Goal: Transaction & Acquisition: Purchase product/service

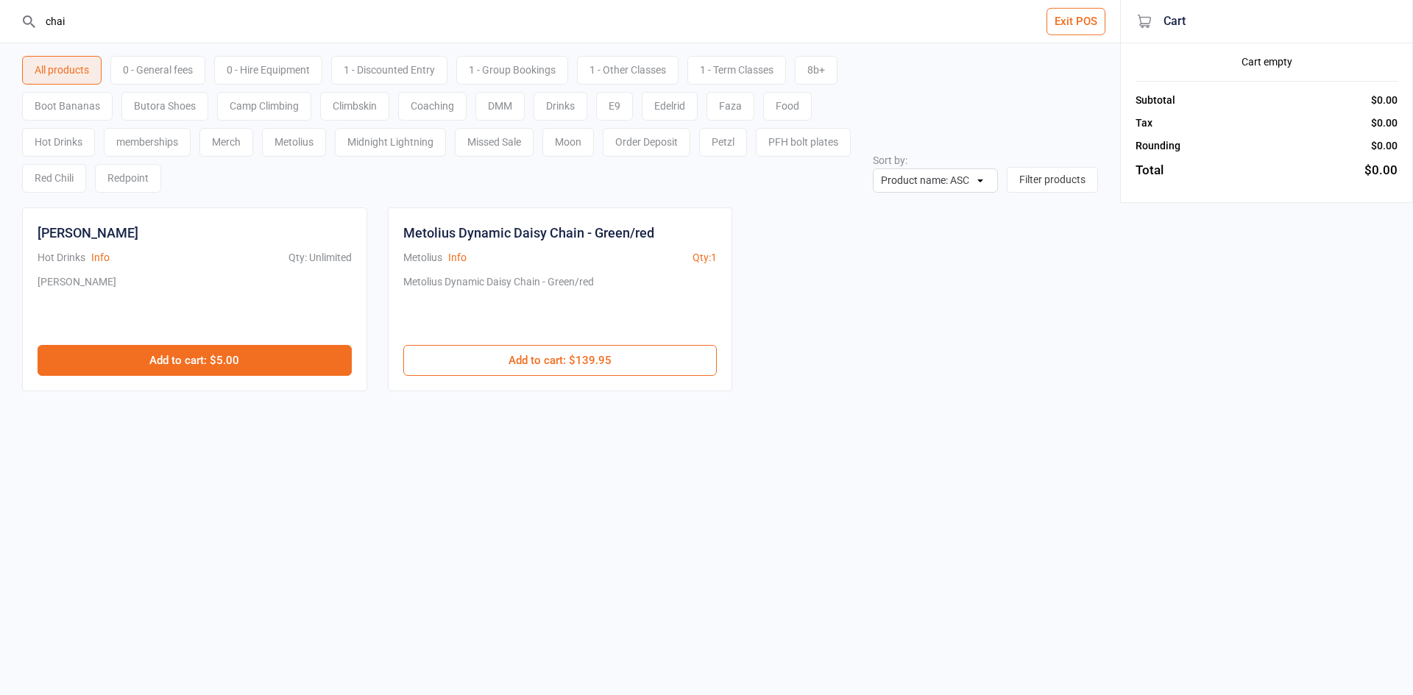
type input "chai"
click at [174, 369] on button "Add to cart : $5.00" at bounding box center [195, 360] width 314 height 31
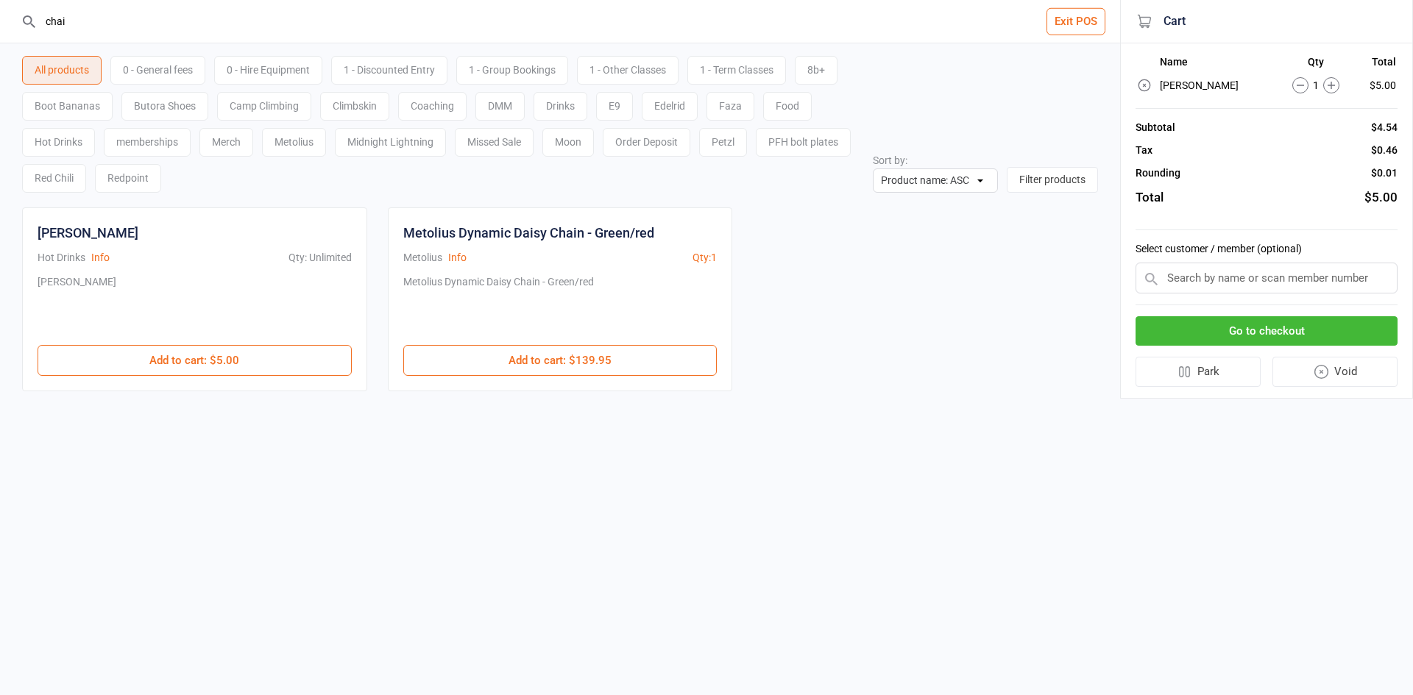
click at [1301, 331] on button "Go to checkout" at bounding box center [1266, 331] width 262 height 30
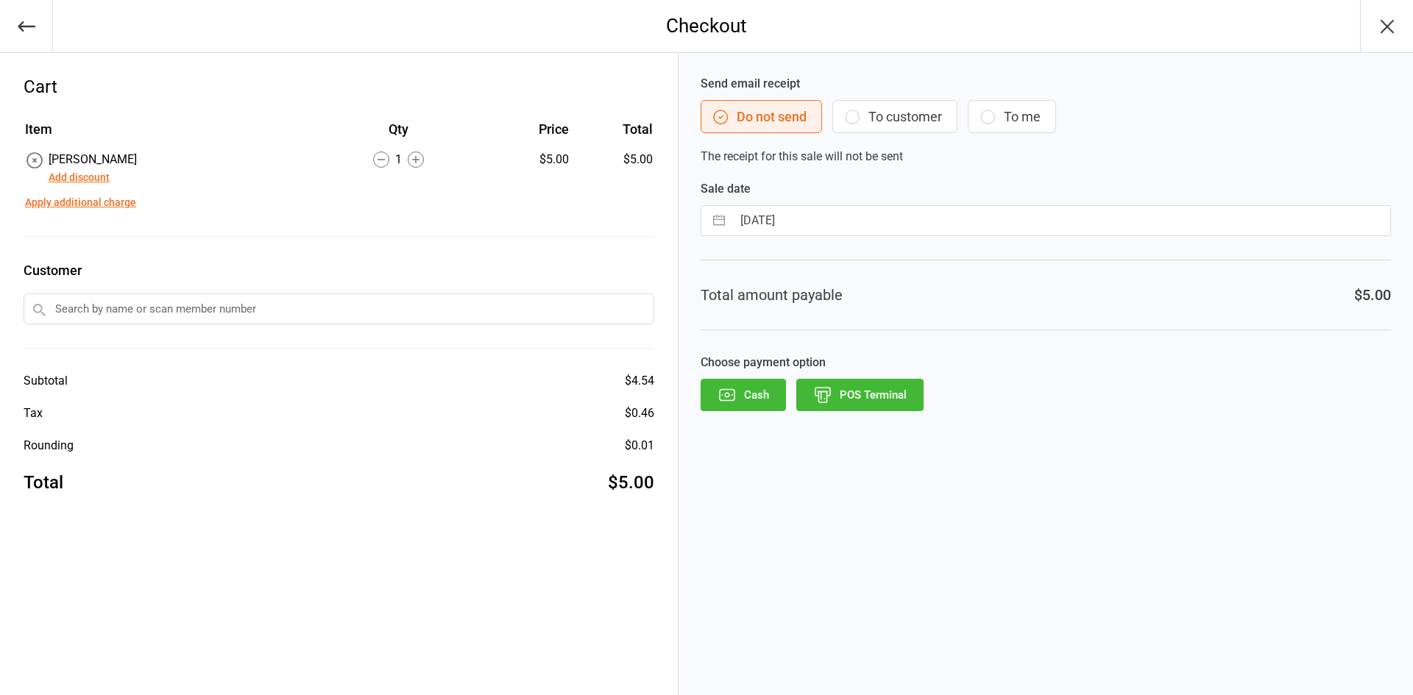
click at [810, 410] on button "POS Terminal" at bounding box center [859, 395] width 127 height 32
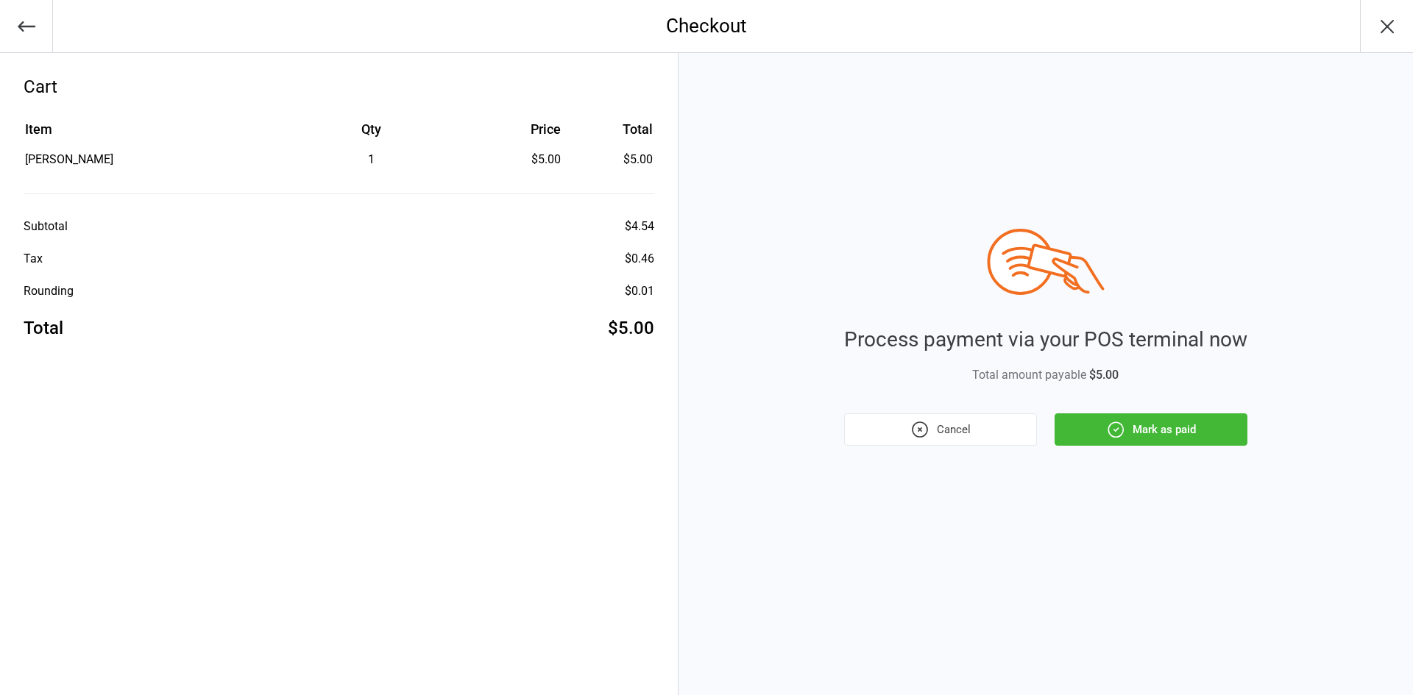
click at [1121, 420] on icon "button" at bounding box center [1115, 429] width 19 height 19
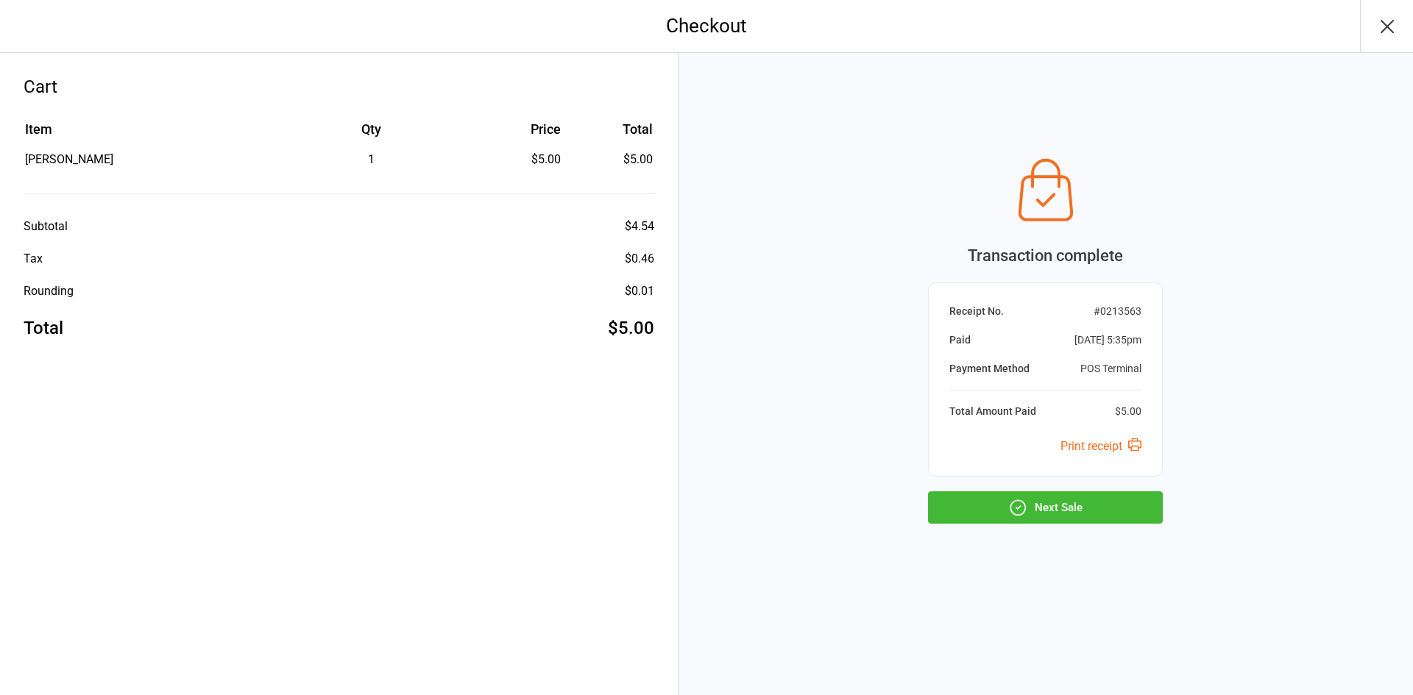
click at [1081, 499] on button "Next Sale" at bounding box center [1045, 507] width 235 height 32
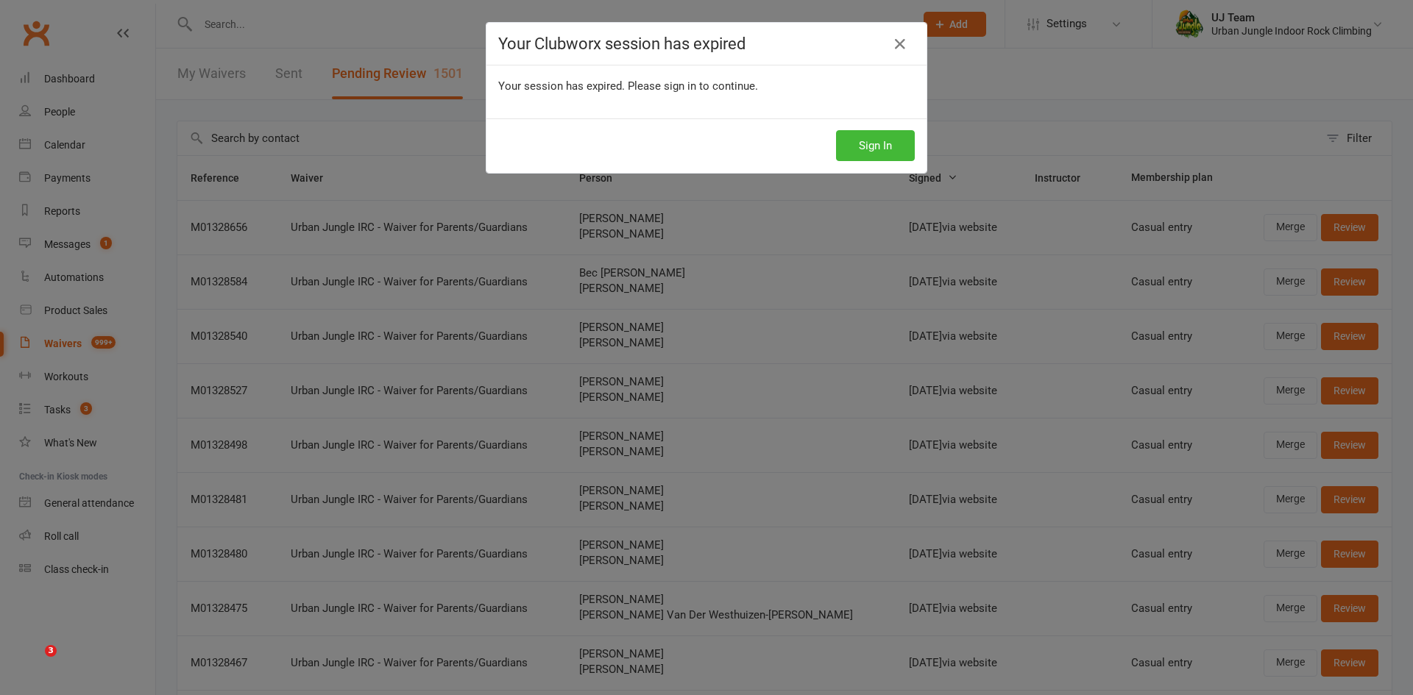
select select "25"
click at [893, 49] on icon at bounding box center [900, 44] width 18 height 18
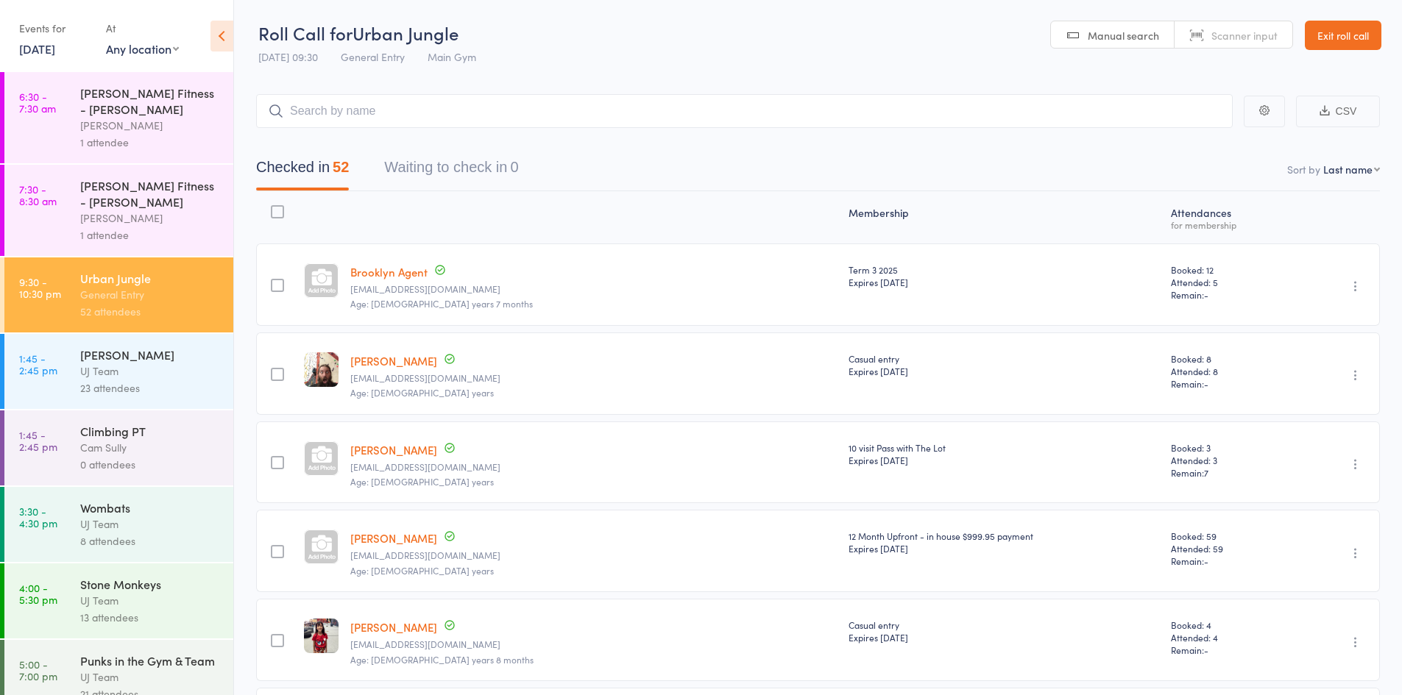
click at [1336, 164] on select "First name Last name Birthday today? Behind on payments? Check in time Next pay…" at bounding box center [1351, 169] width 57 height 15
select select "4"
click at [1323, 162] on select "First name Last name Birthday today? Behind on payments? Check in time Next pay…" at bounding box center [1351, 169] width 57 height 15
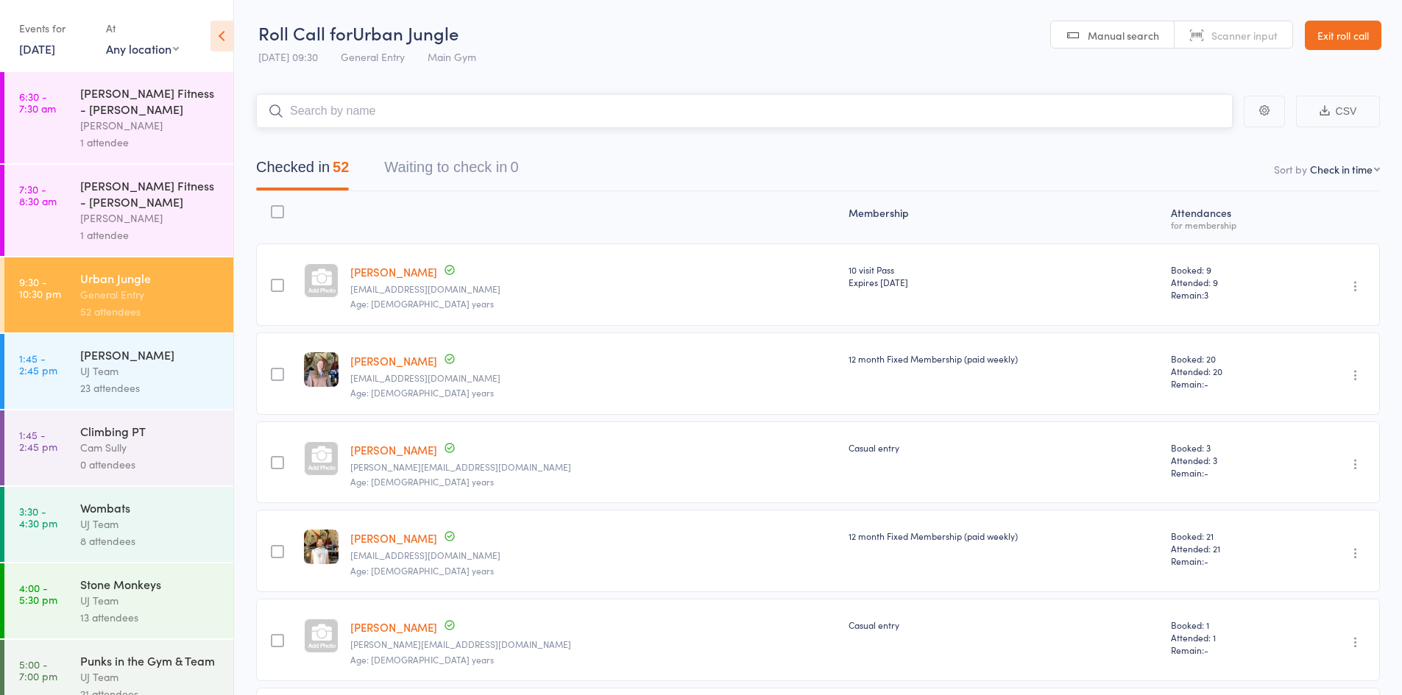
click at [325, 112] on input "search" at bounding box center [744, 111] width 976 height 34
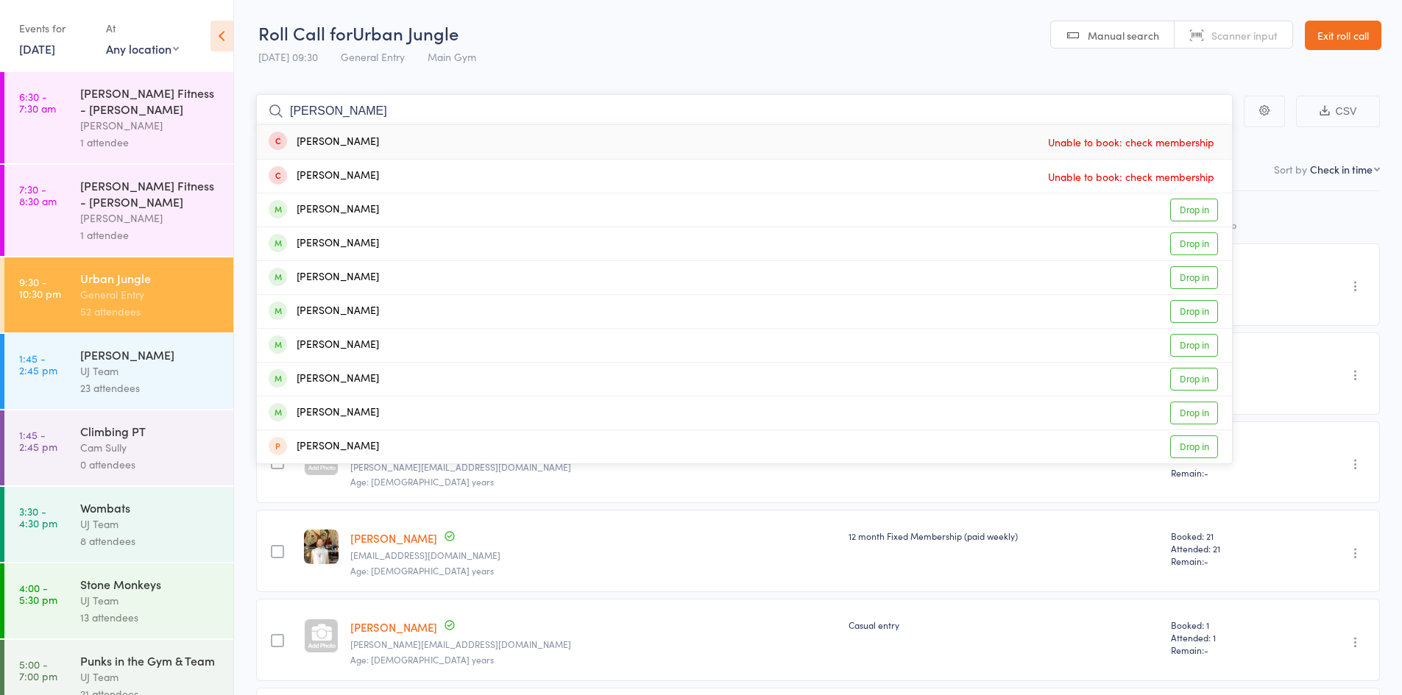
click at [319, 113] on input "varonica" at bounding box center [744, 111] width 976 height 34
click at [378, 110] on input "varonica" at bounding box center [744, 111] width 976 height 34
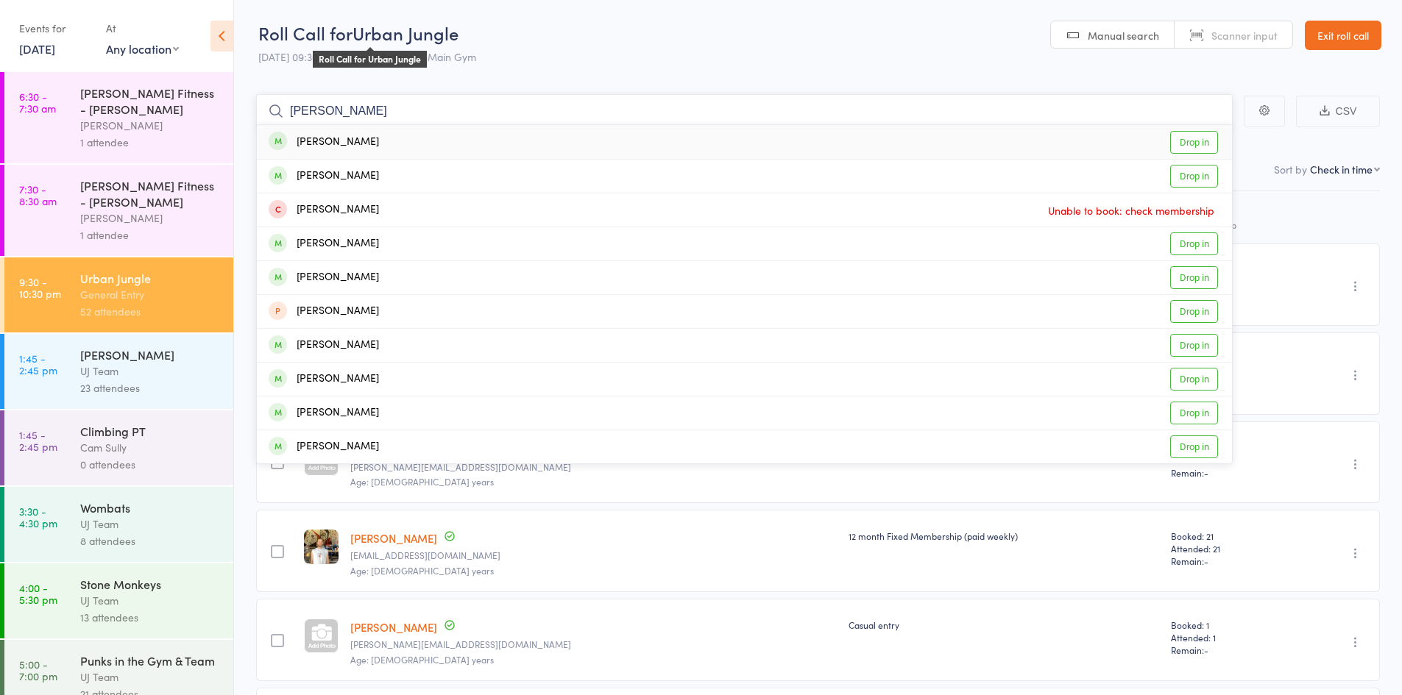
type input "varonica"
click at [1207, 169] on link "Drop in" at bounding box center [1194, 176] width 48 height 23
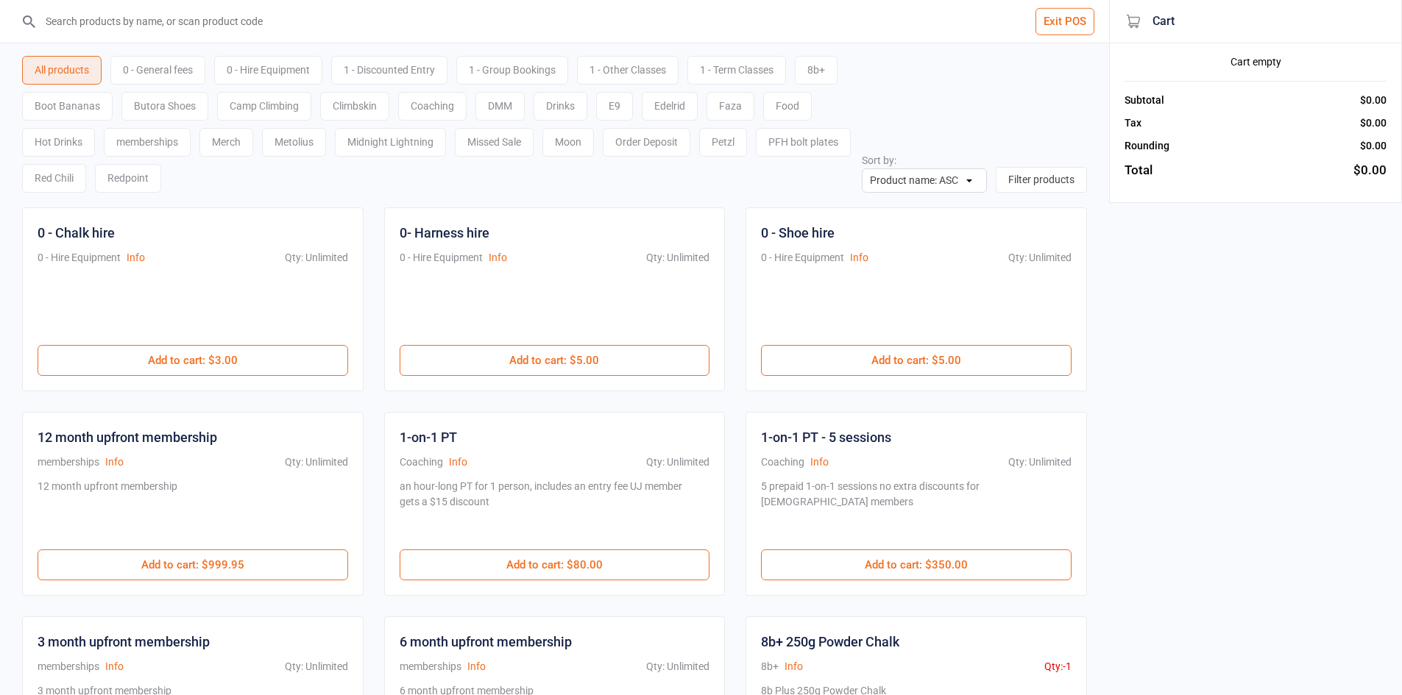
click at [160, 11] on input "search" at bounding box center [563, 21] width 1050 height 43
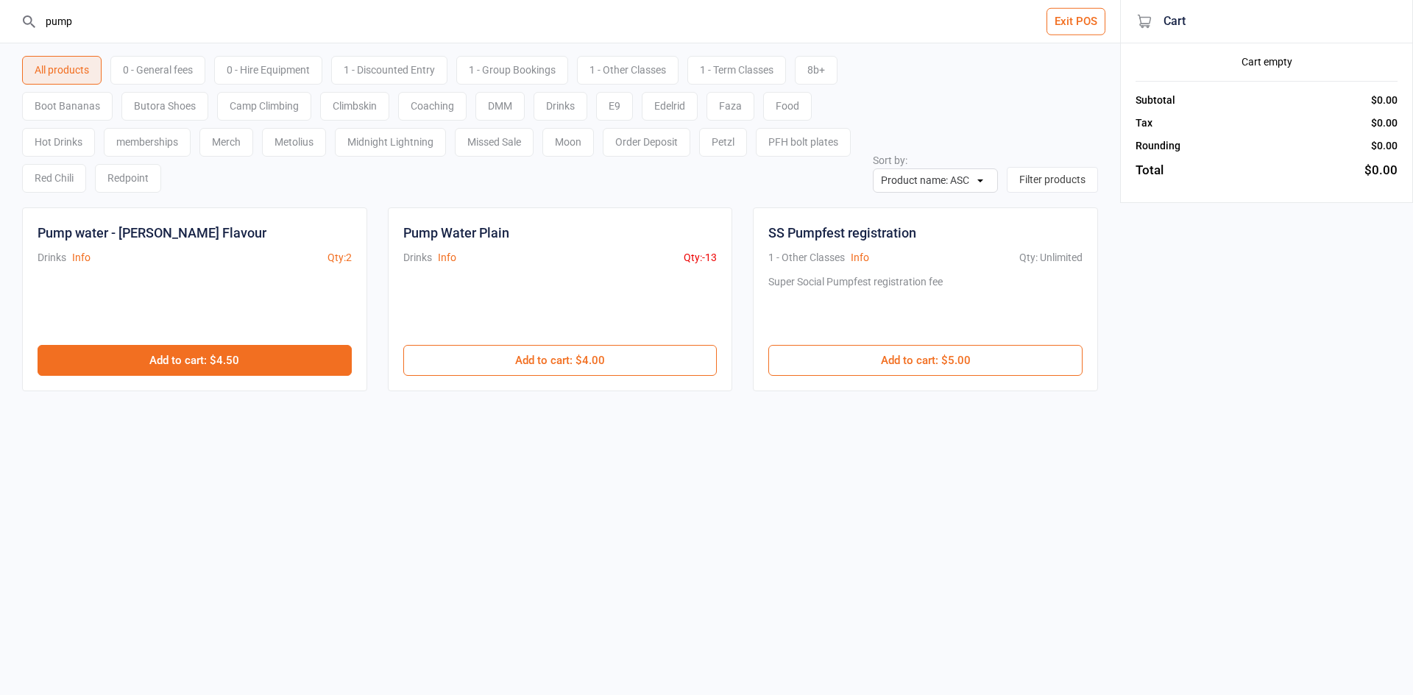
type input "pump"
click at [227, 370] on button "Add to cart : $4.50" at bounding box center [195, 360] width 314 height 31
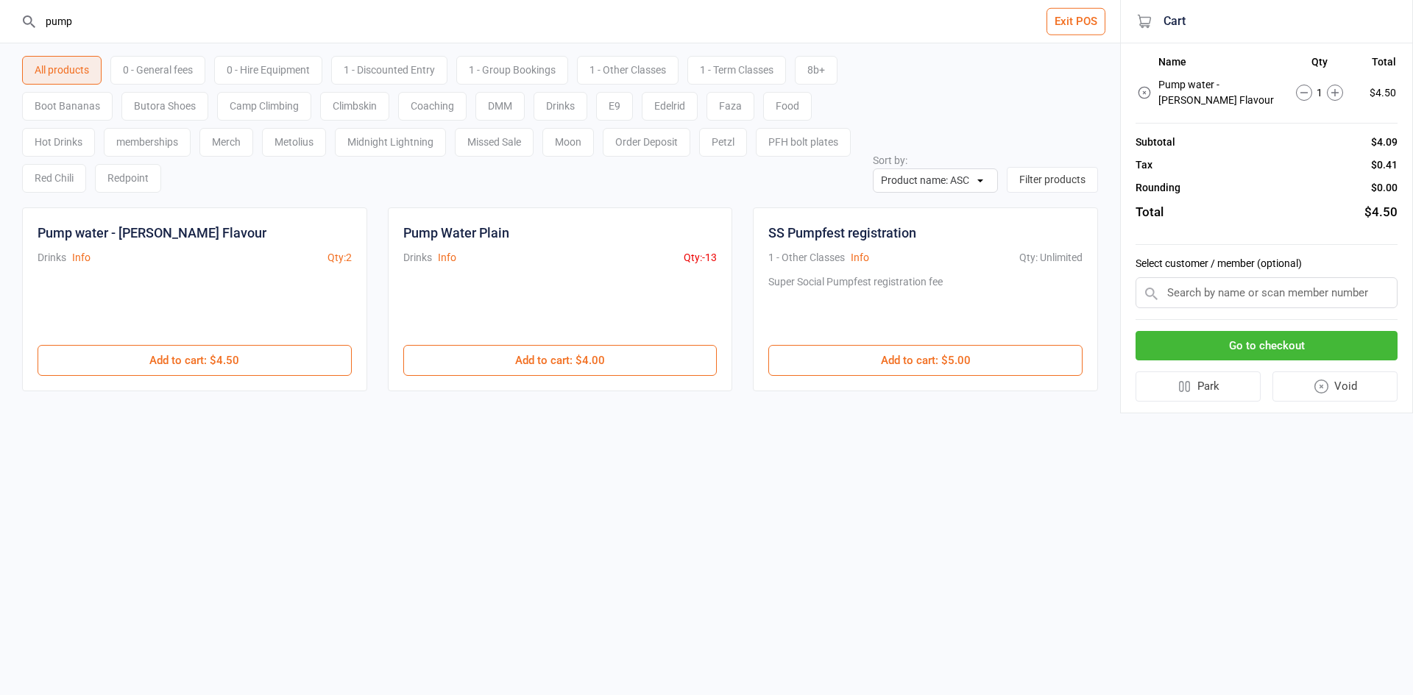
drag, startPoint x: 126, startPoint y: 23, endPoint x: 0, endPoint y: 21, distance: 125.8
click at [0, 21] on header "pump Exit POS" at bounding box center [560, 21] width 1120 height 43
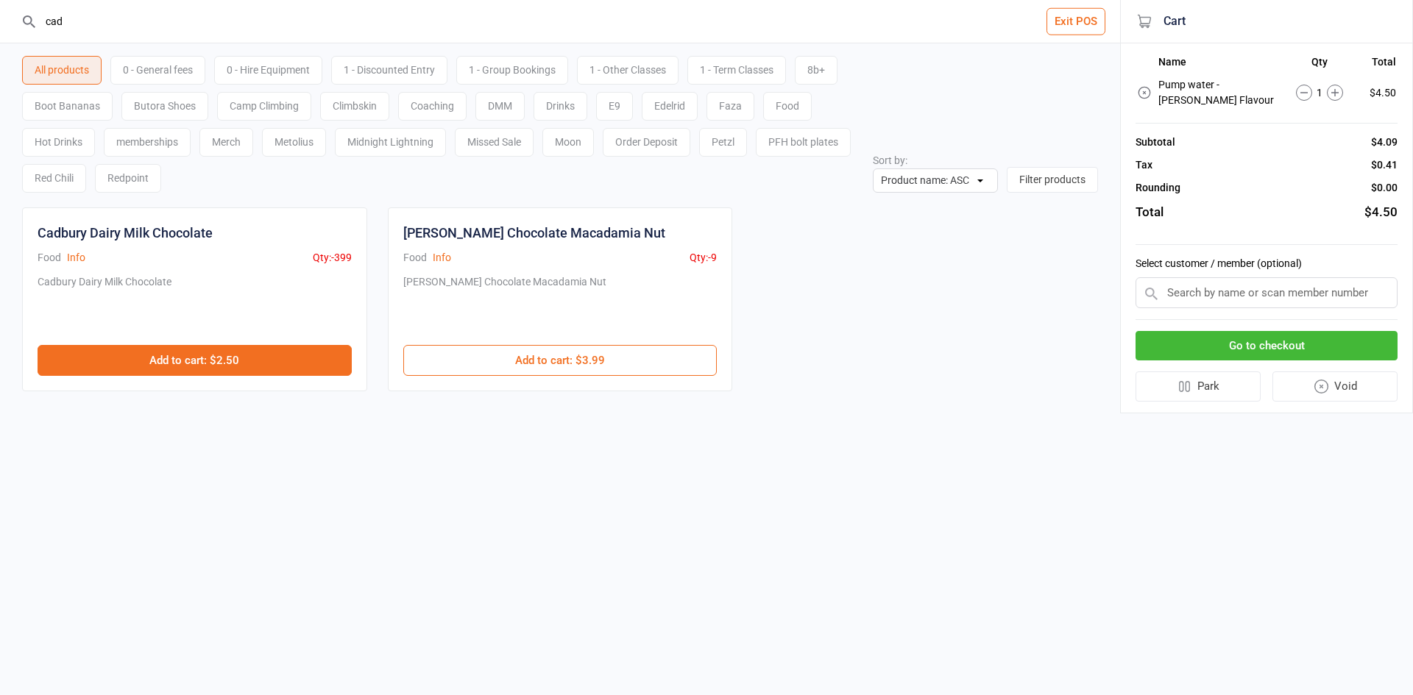
type input "cad"
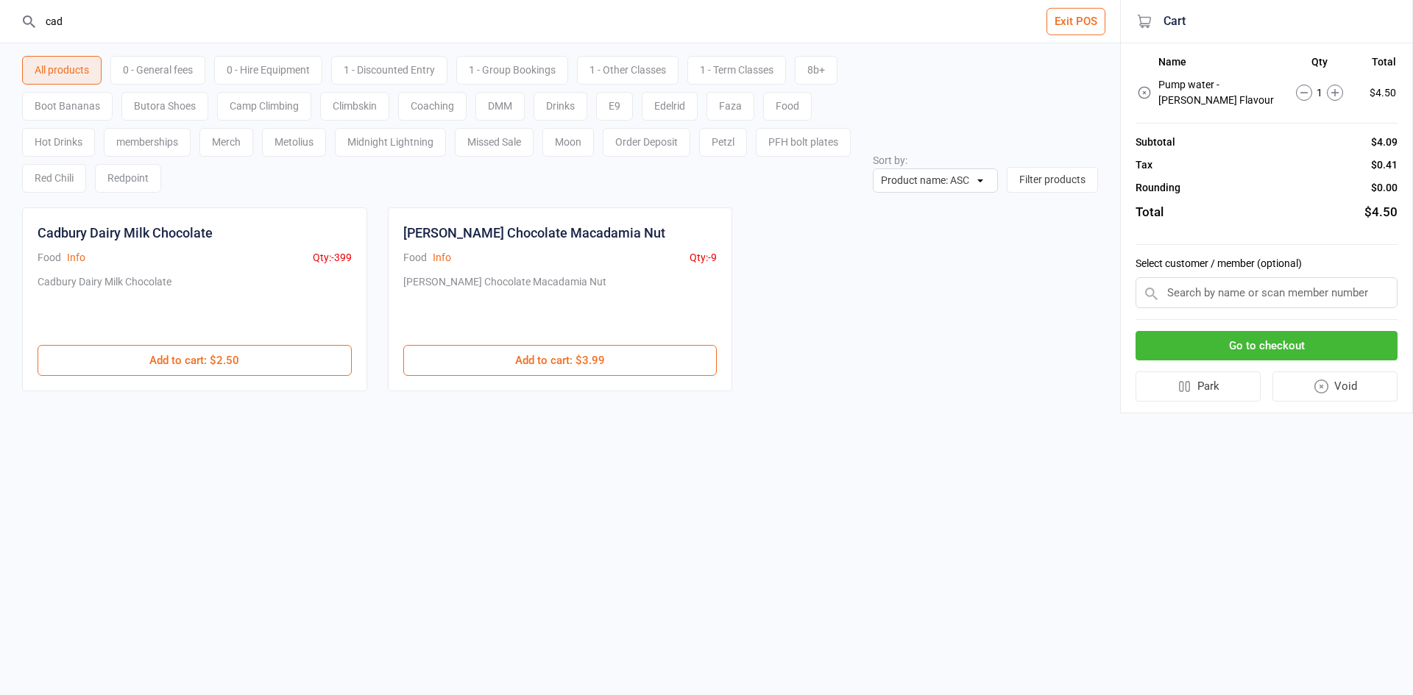
drag, startPoint x: 204, startPoint y: 359, endPoint x: 196, endPoint y: 23, distance: 336.3
click at [205, 359] on button "Add to cart : $2.50" at bounding box center [195, 360] width 314 height 31
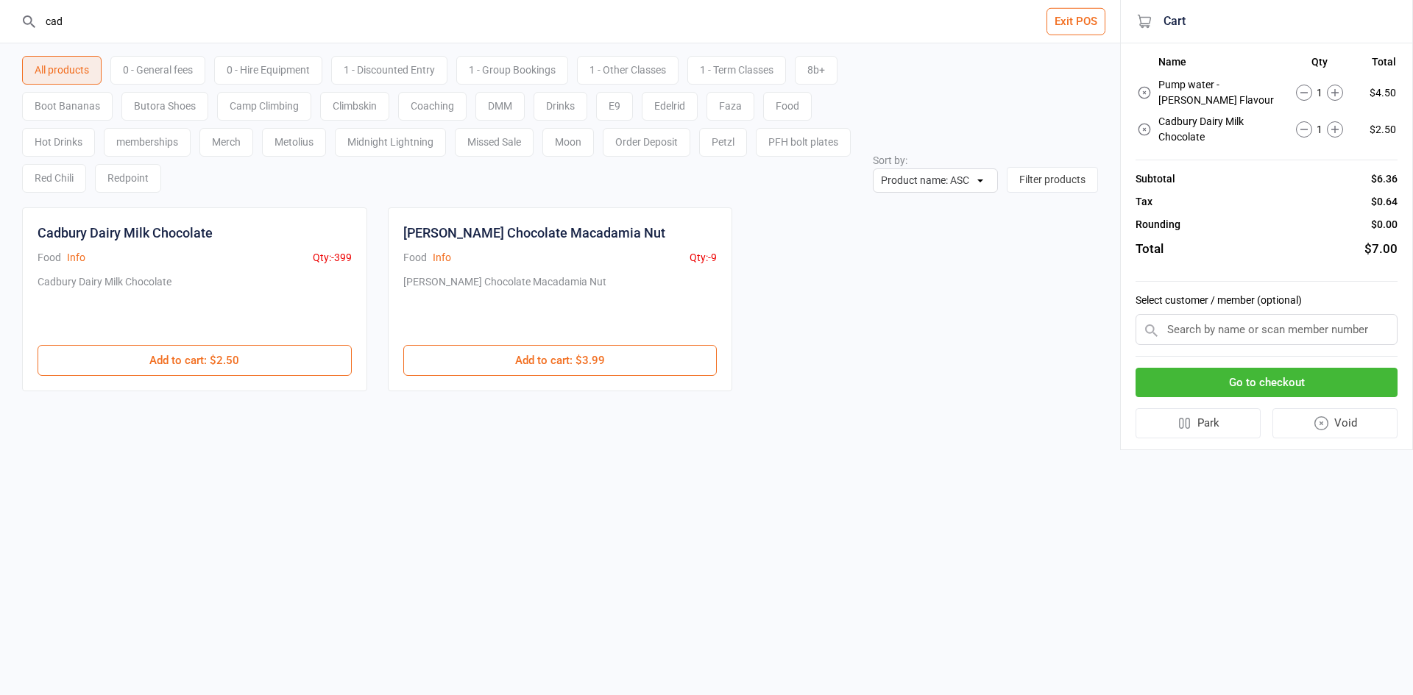
drag, startPoint x: 143, startPoint y: 18, endPoint x: 0, endPoint y: 11, distance: 142.9
click at [0, 11] on header "cad Exit POS" at bounding box center [560, 21] width 1120 height 43
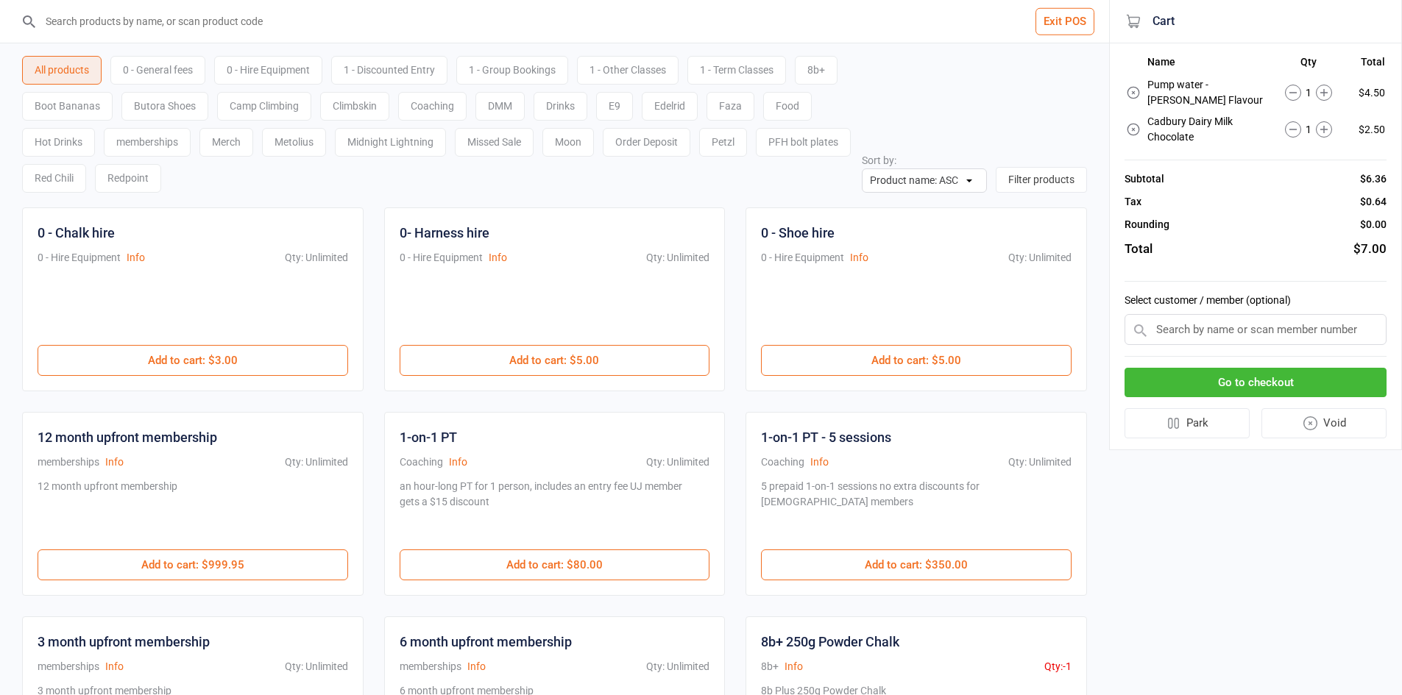
type input "c"
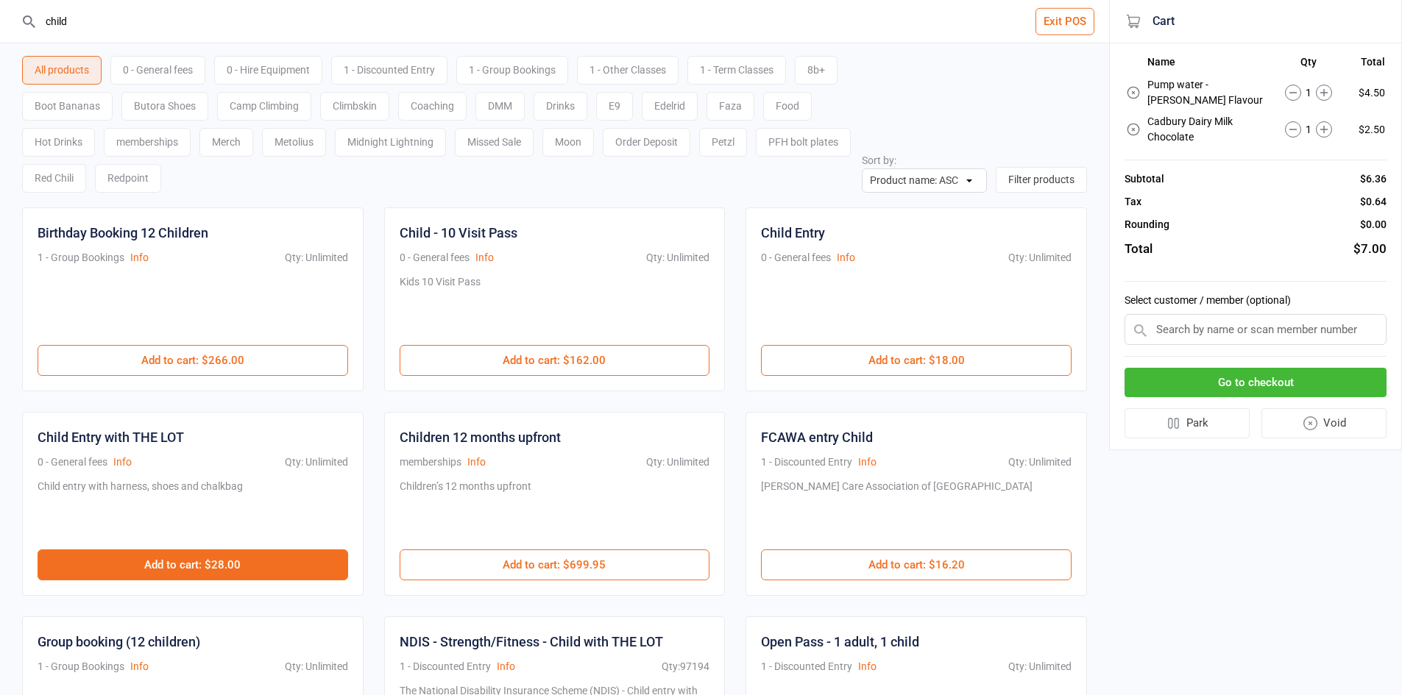
type input "child"
click at [288, 570] on button "Add to cart : $28.00" at bounding box center [193, 565] width 310 height 31
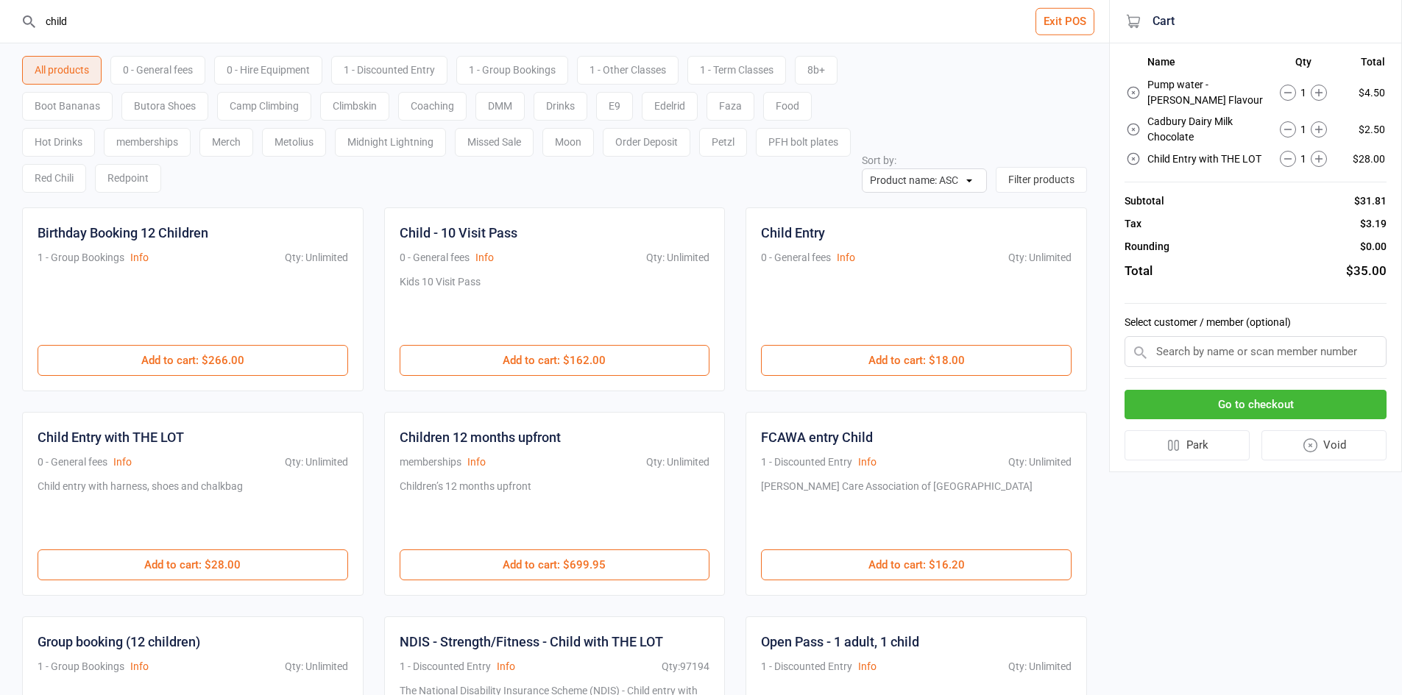
drag, startPoint x: 0, startPoint y: -29, endPoint x: 0, endPoint y: -46, distance: 17.7
click at [0, 0] on html "child Exit POS All products 0 - General fees 0 - Hire Equipment 1 - Discounted …" at bounding box center [701, 347] width 1402 height 695
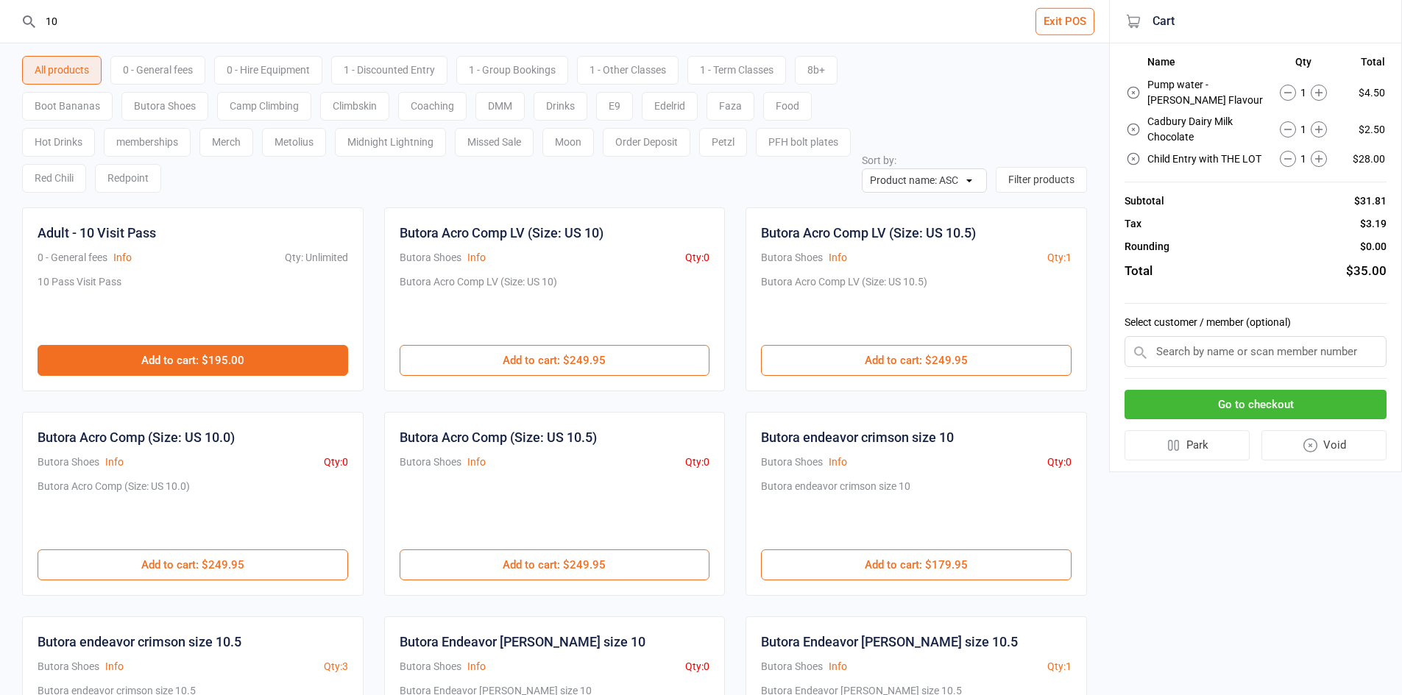
type input "10"
click at [224, 366] on button "Add to cart : $195.00" at bounding box center [193, 360] width 310 height 31
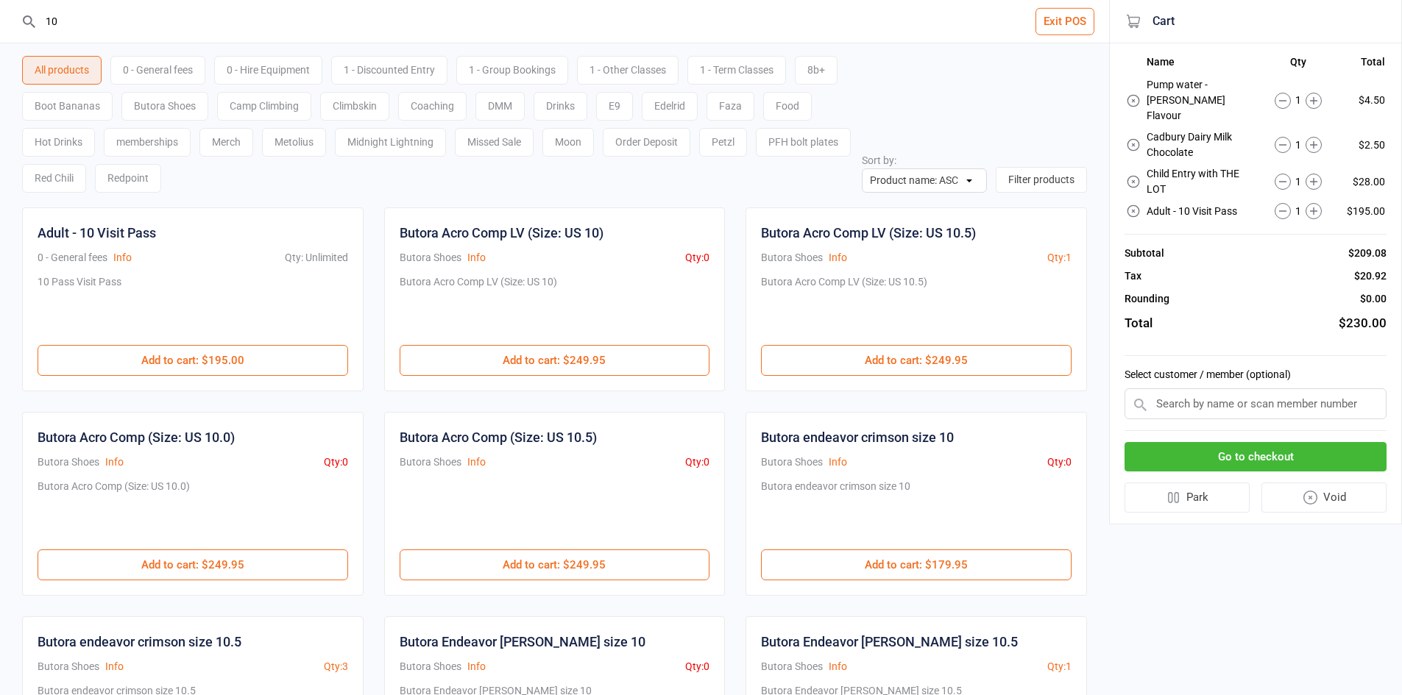
scroll to position [74, 0]
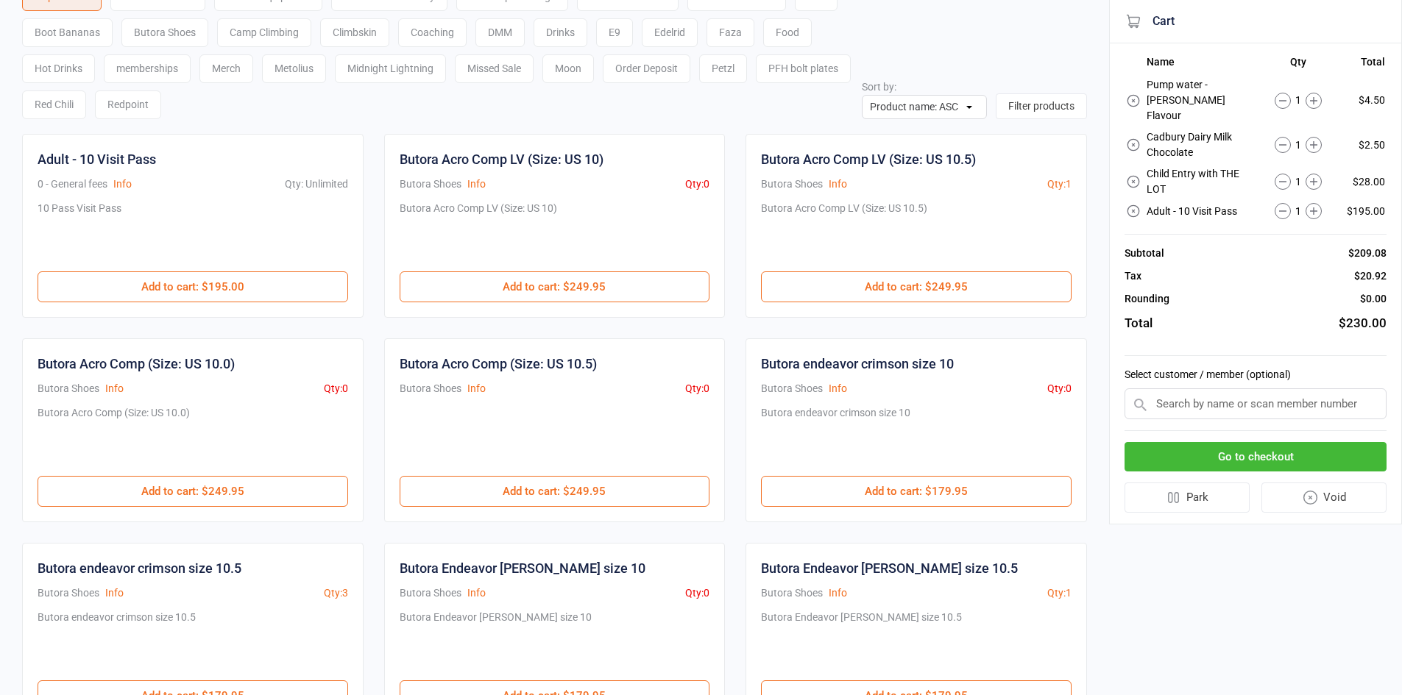
click at [1282, 203] on icon at bounding box center [1282, 211] width 16 height 16
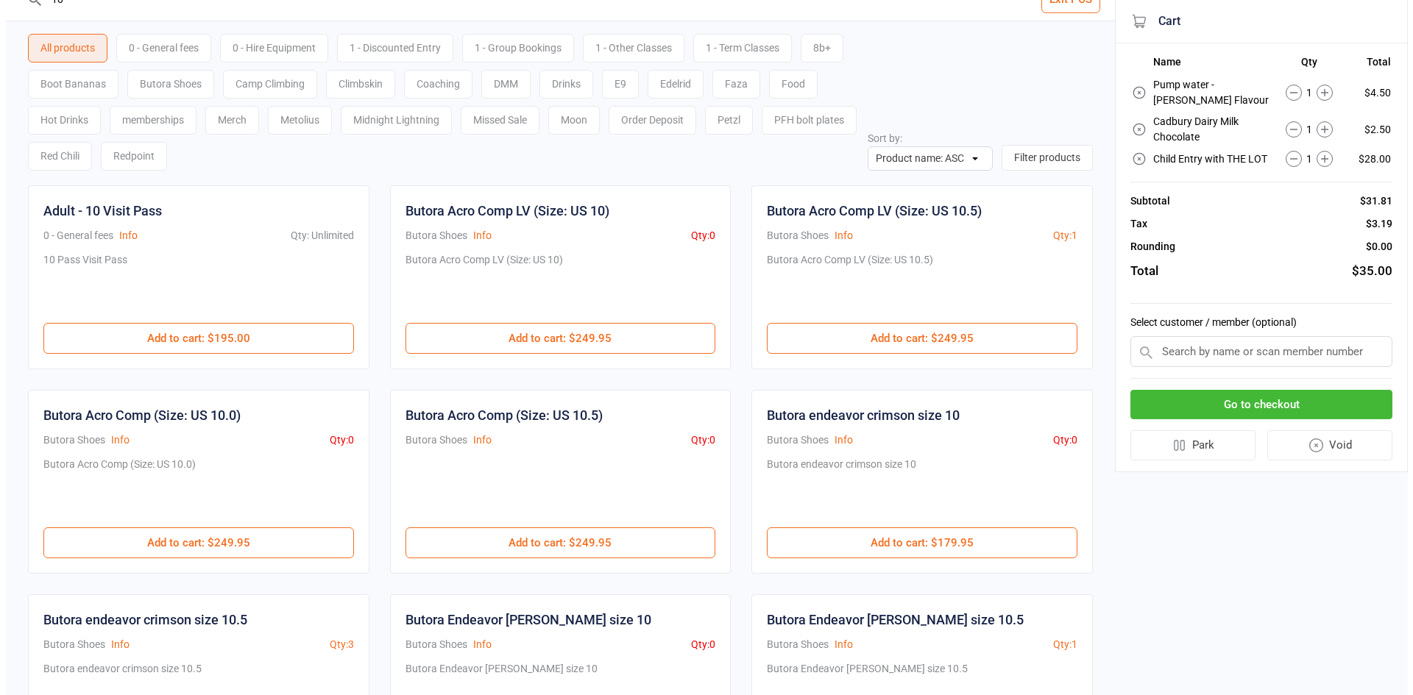
scroll to position [0, 0]
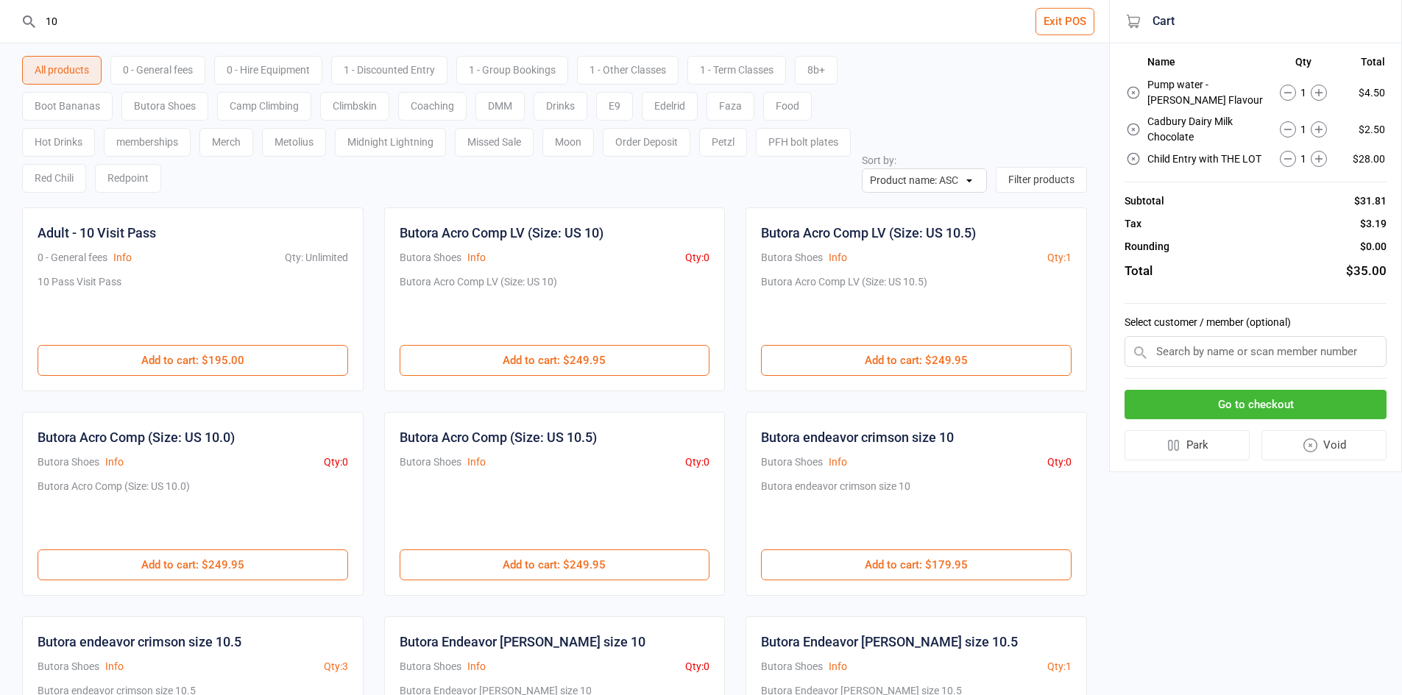
click at [144, 15] on input "10" at bounding box center [563, 21] width 1050 height 43
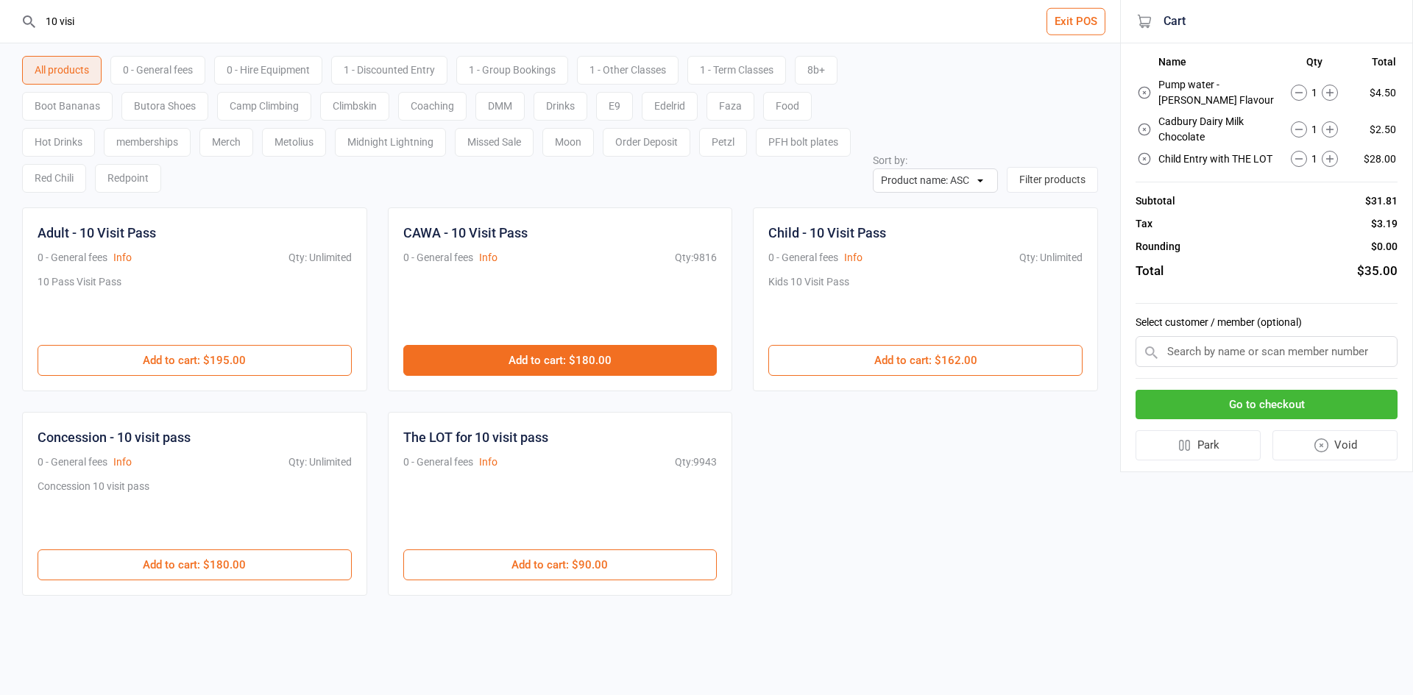
type input "10 visi"
click at [594, 368] on button "Add to cart : $180.00" at bounding box center [560, 360] width 314 height 31
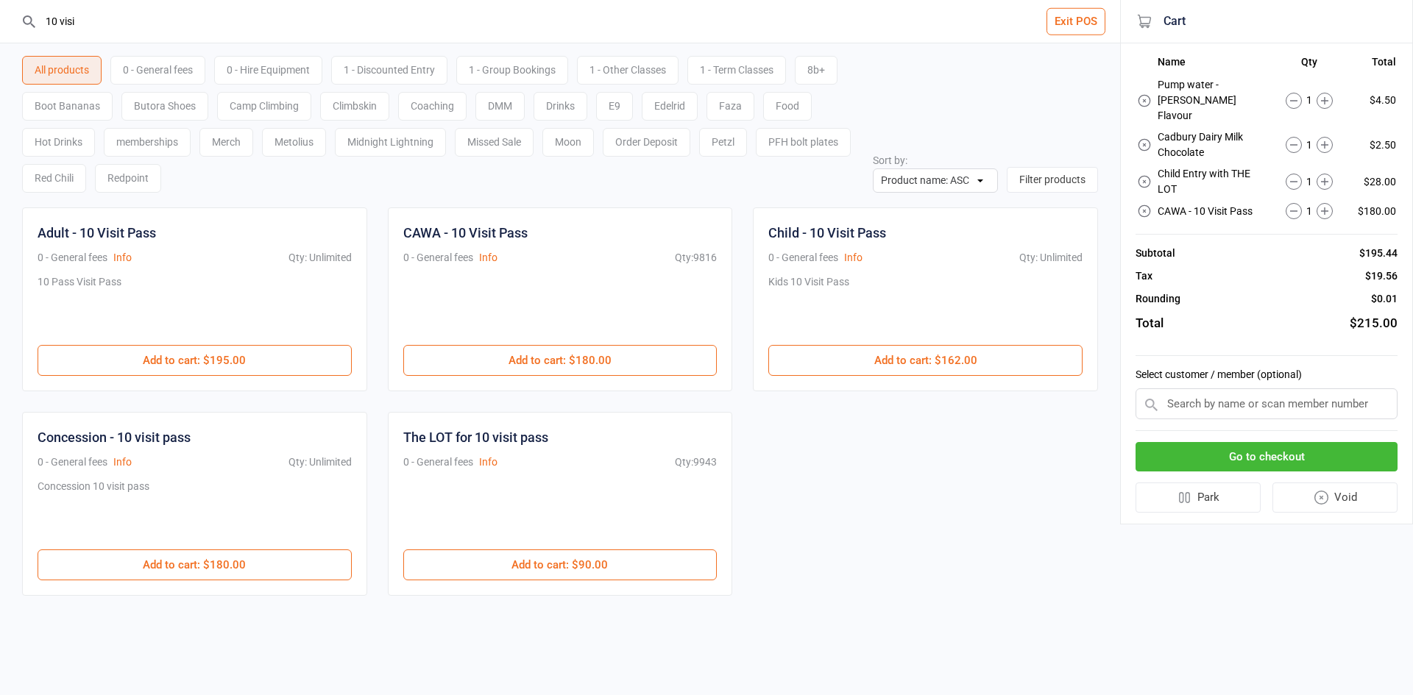
click at [1290, 94] on icon at bounding box center [1293, 101] width 16 height 16
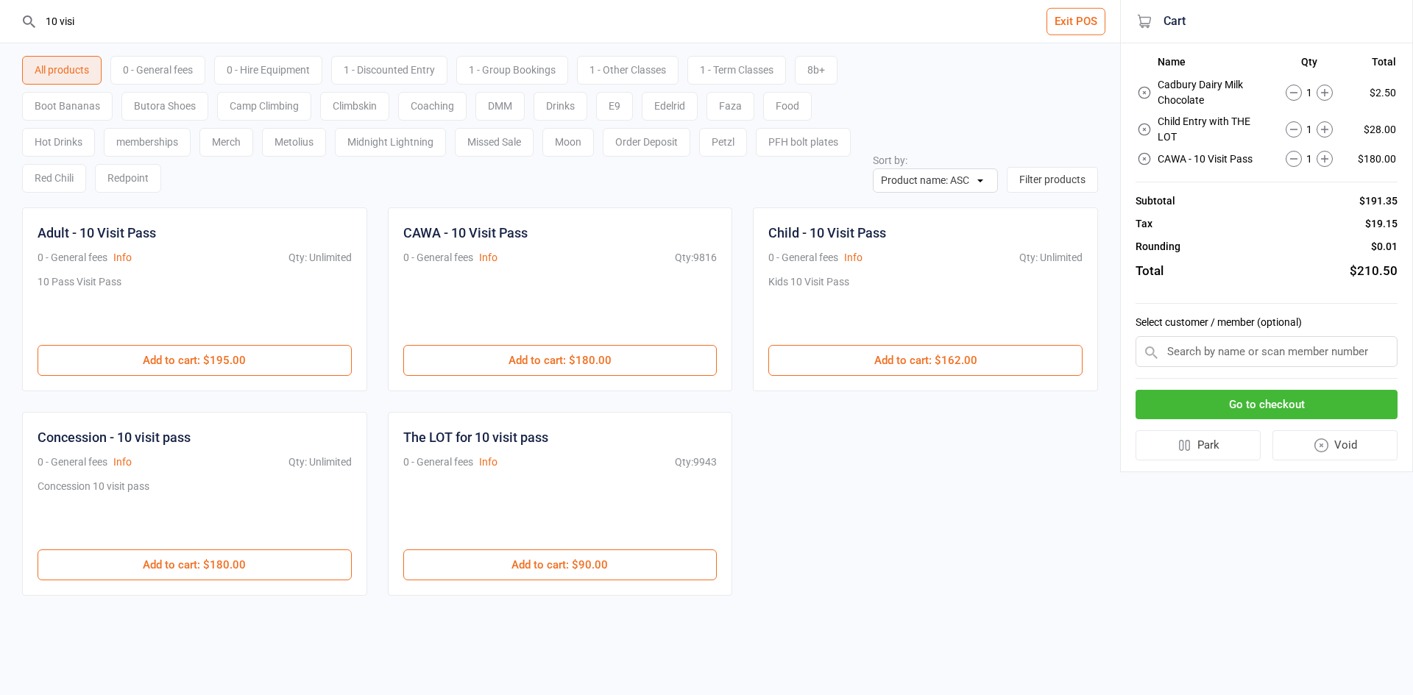
click at [1288, 94] on icon at bounding box center [1293, 93] width 16 height 16
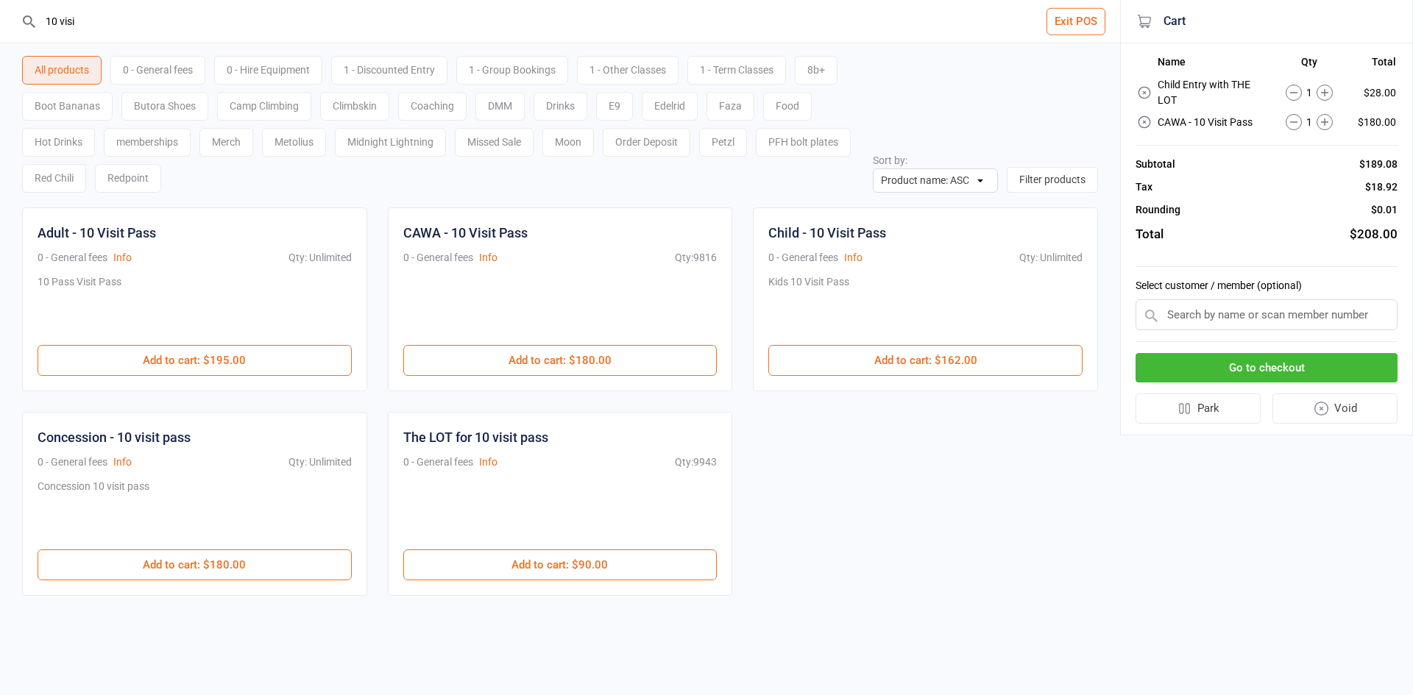
click at [1298, 85] on circle at bounding box center [1292, 92] width 15 height 15
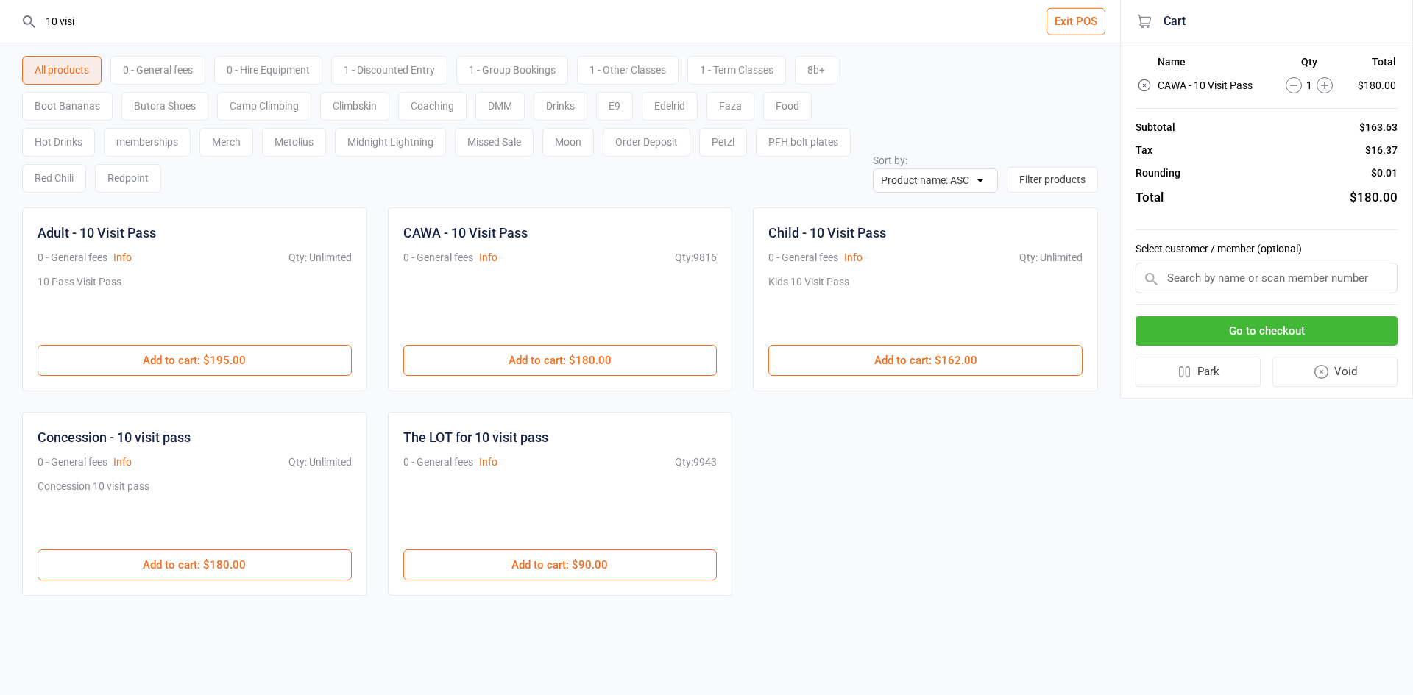
drag, startPoint x: 162, startPoint y: 14, endPoint x: 0, endPoint y: 8, distance: 162.0
click at [0, 8] on header "10 visi Exit POS" at bounding box center [560, 21] width 1120 height 43
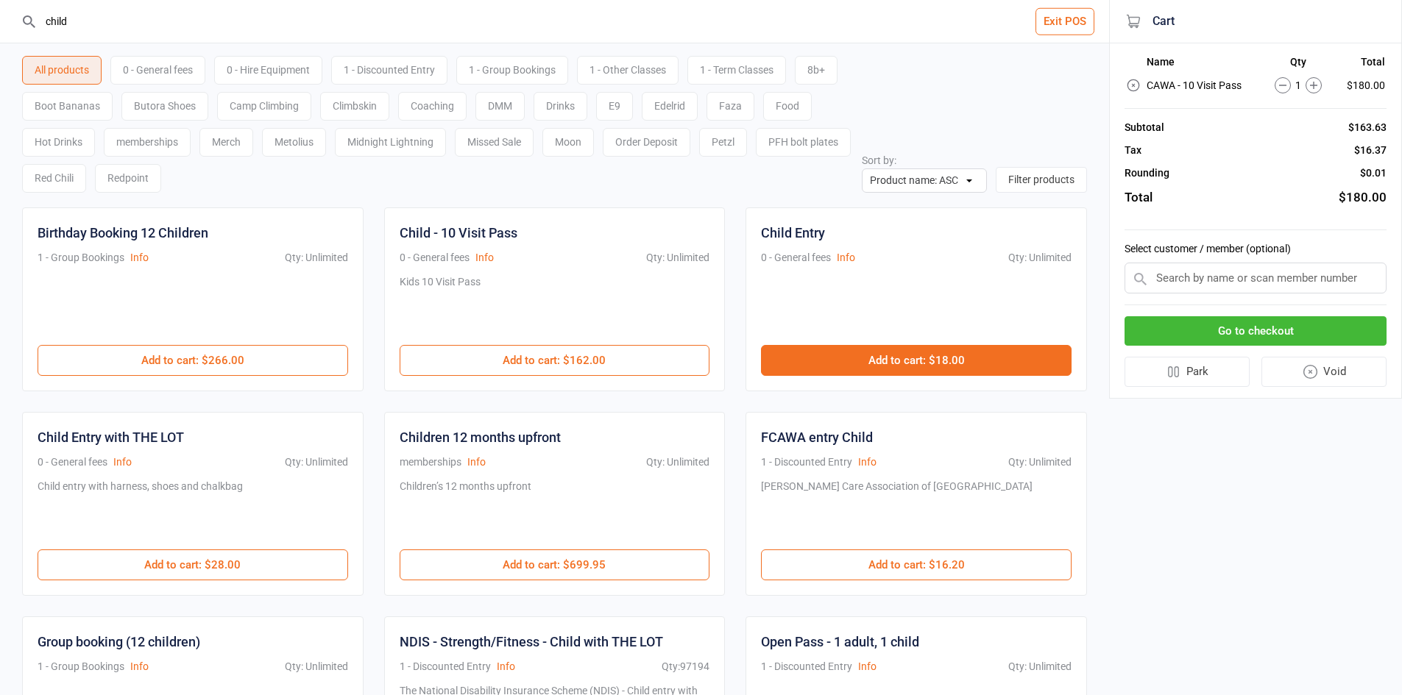
type input "child"
click at [851, 353] on button "Add to cart : $18.00" at bounding box center [916, 360] width 310 height 31
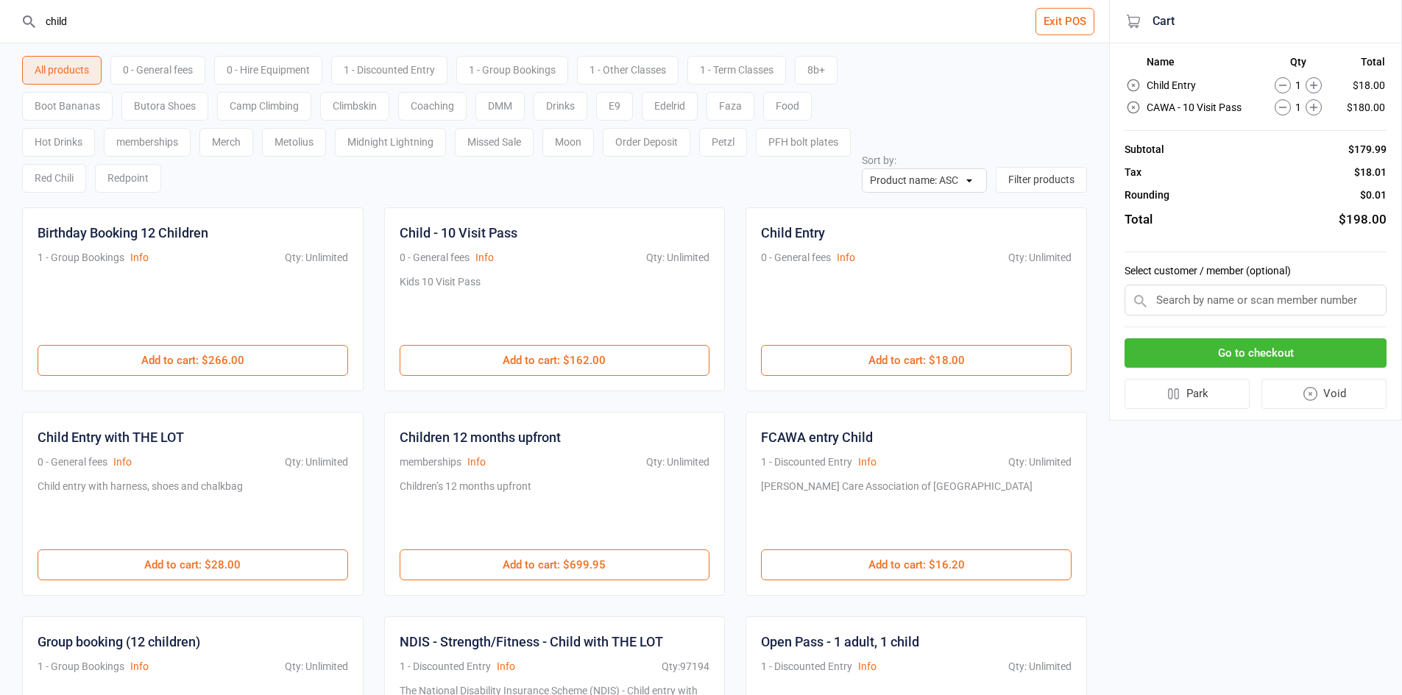
drag, startPoint x: 157, startPoint y: 21, endPoint x: 0, endPoint y: 9, distance: 157.9
click at [0, 9] on header "child Exit POS" at bounding box center [554, 21] width 1109 height 43
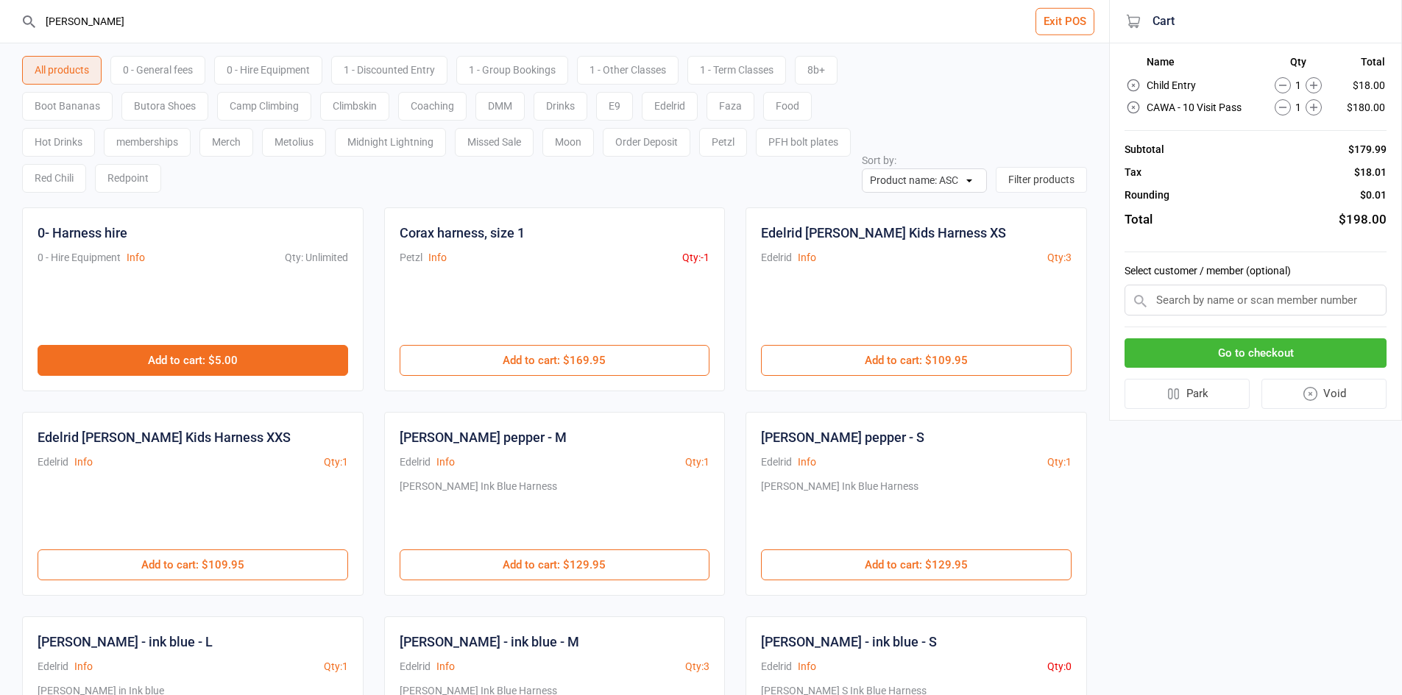
type input "harn"
click at [210, 363] on button "Add to cart : $5.00" at bounding box center [193, 360] width 310 height 31
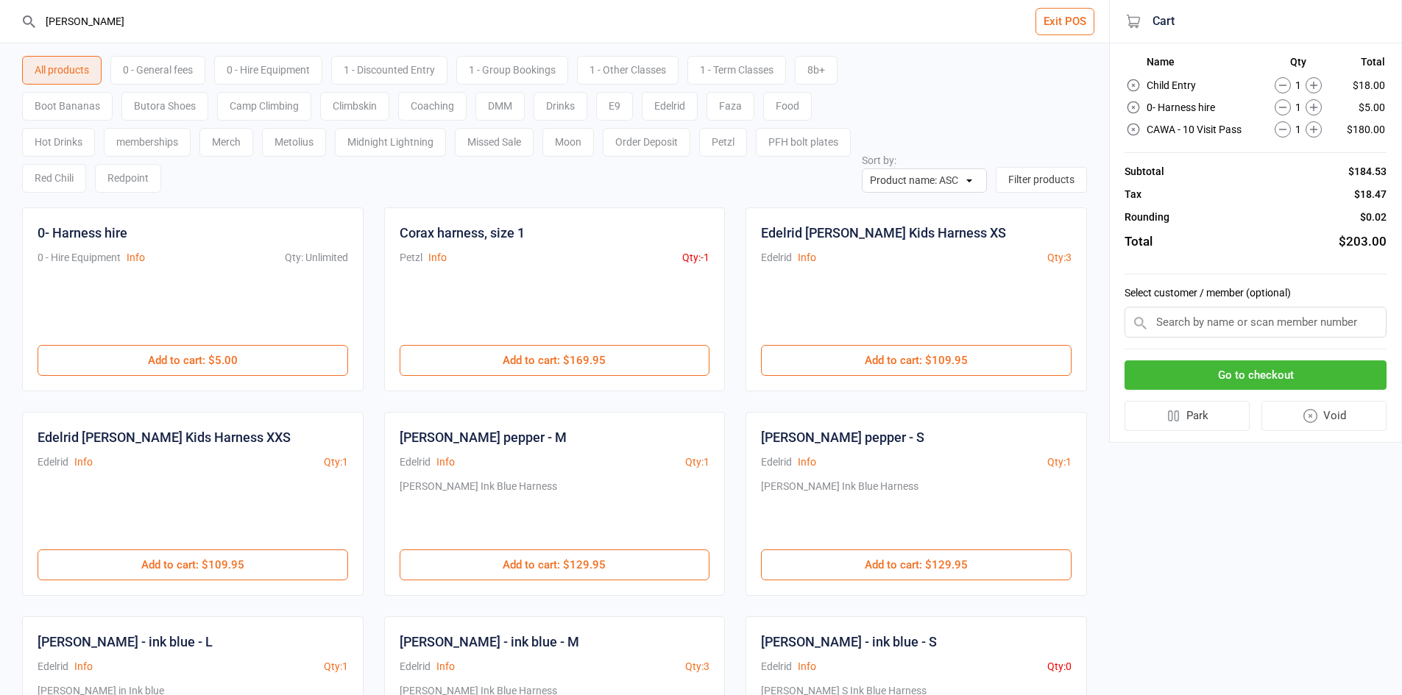
click at [1323, 374] on button "Go to checkout" at bounding box center [1255, 376] width 262 height 30
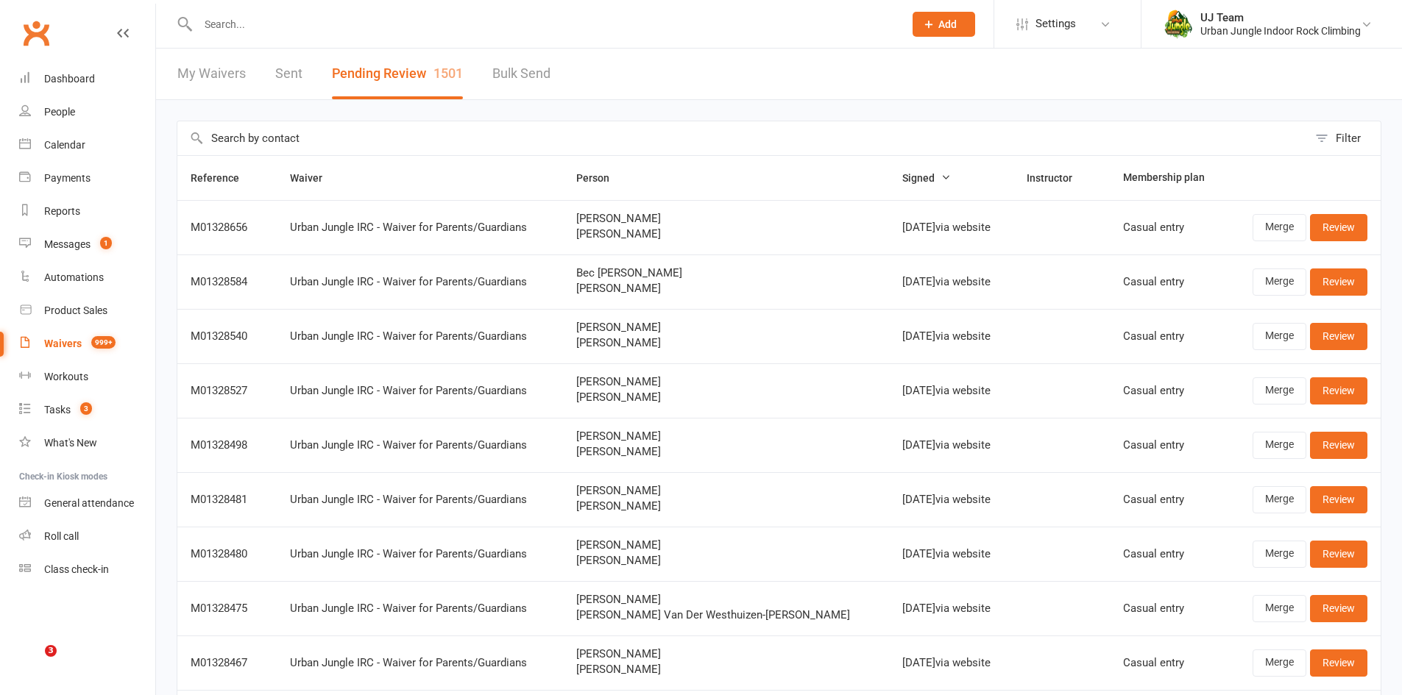
select select "25"
click at [207, 144] on input "text" at bounding box center [742, 138] width 1130 height 34
click at [61, 118] on link "People" at bounding box center [87, 112] width 136 height 33
select select "100"
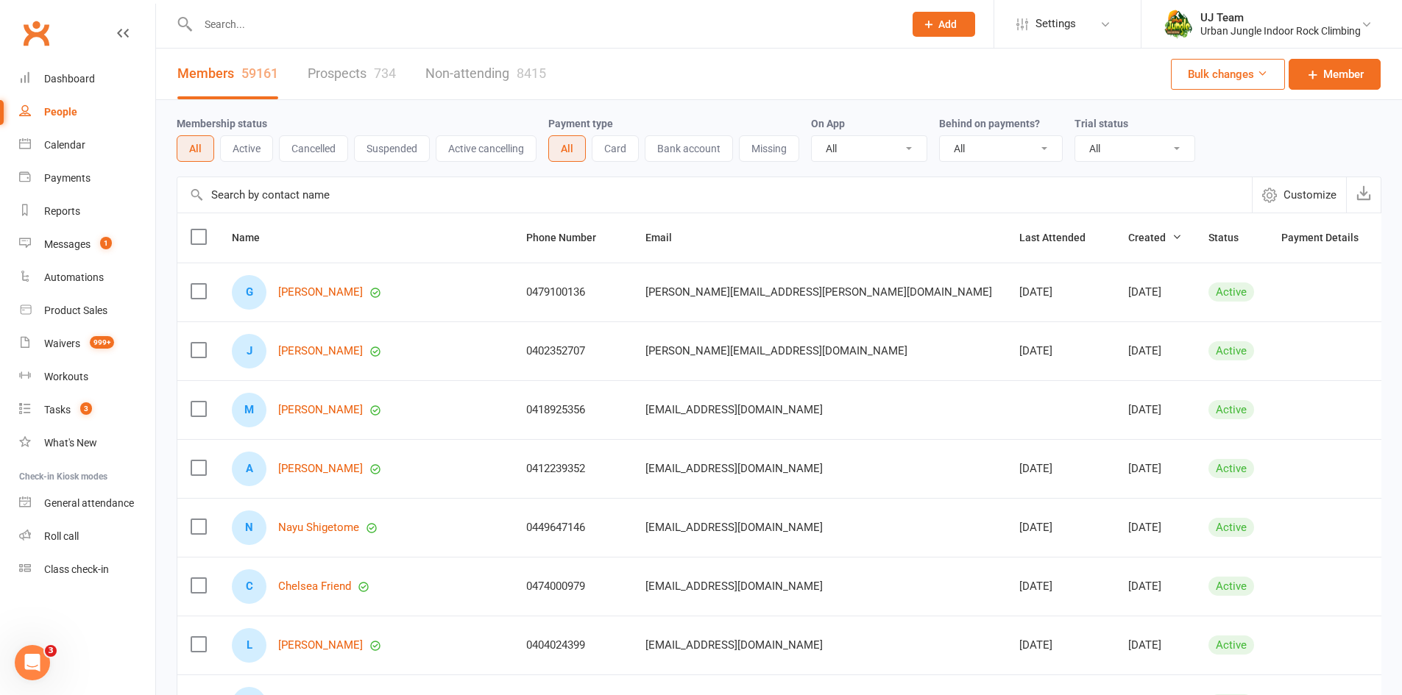
click at [306, 199] on input "text" at bounding box center [714, 194] width 1074 height 35
paste input "varonica"
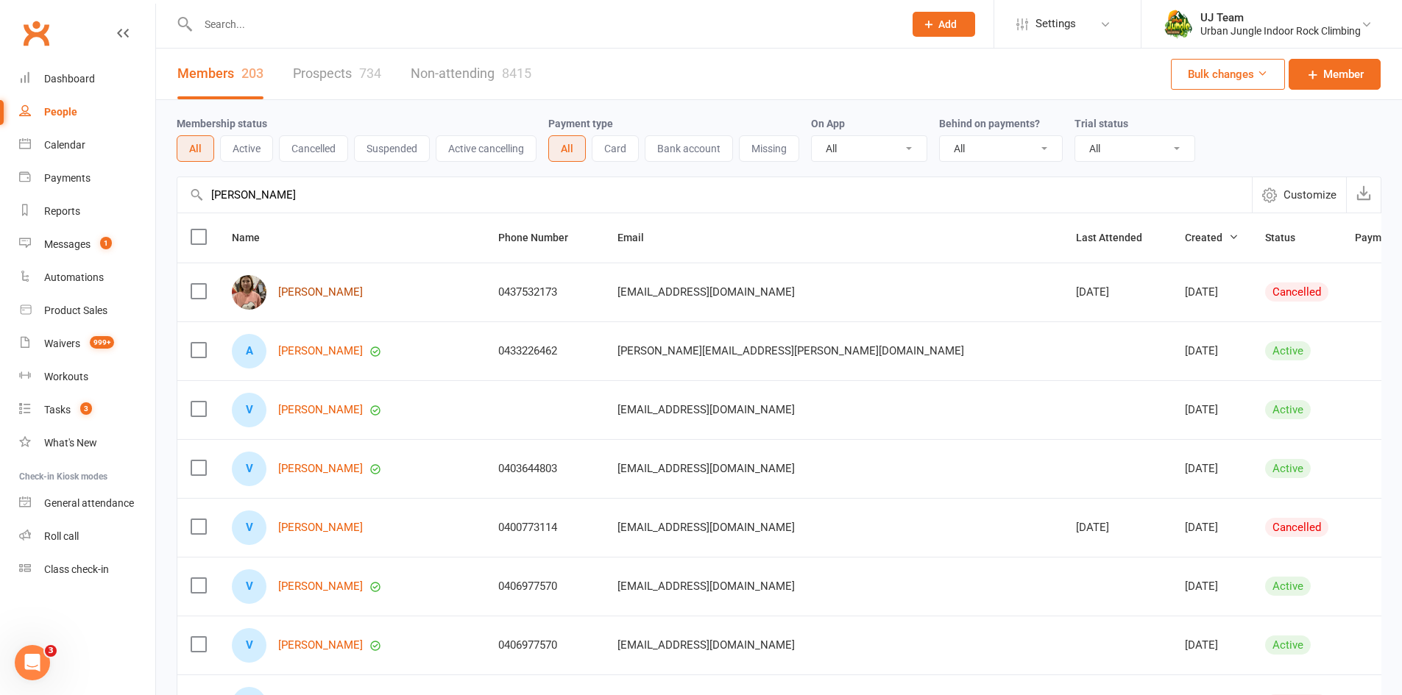
type input "varonica lim"
click at [305, 296] on link "Veronica Lim" at bounding box center [320, 292] width 85 height 13
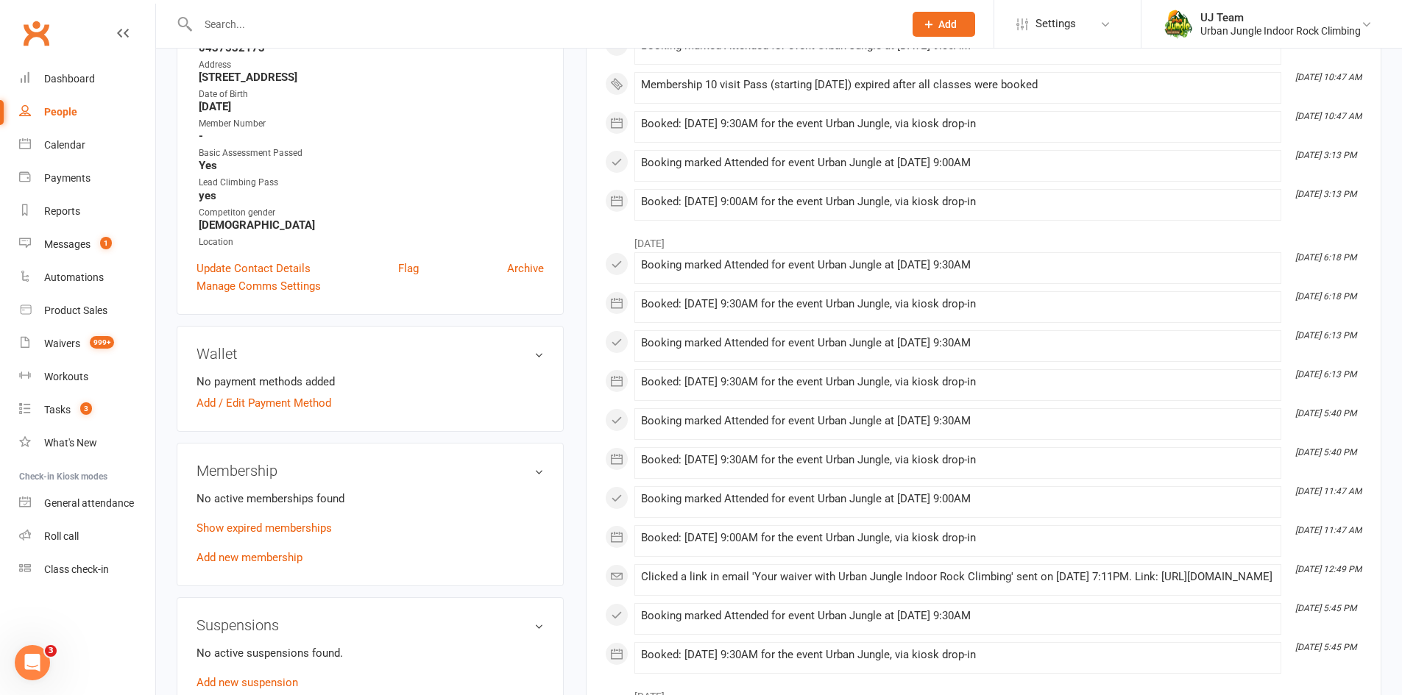
scroll to position [221, 0]
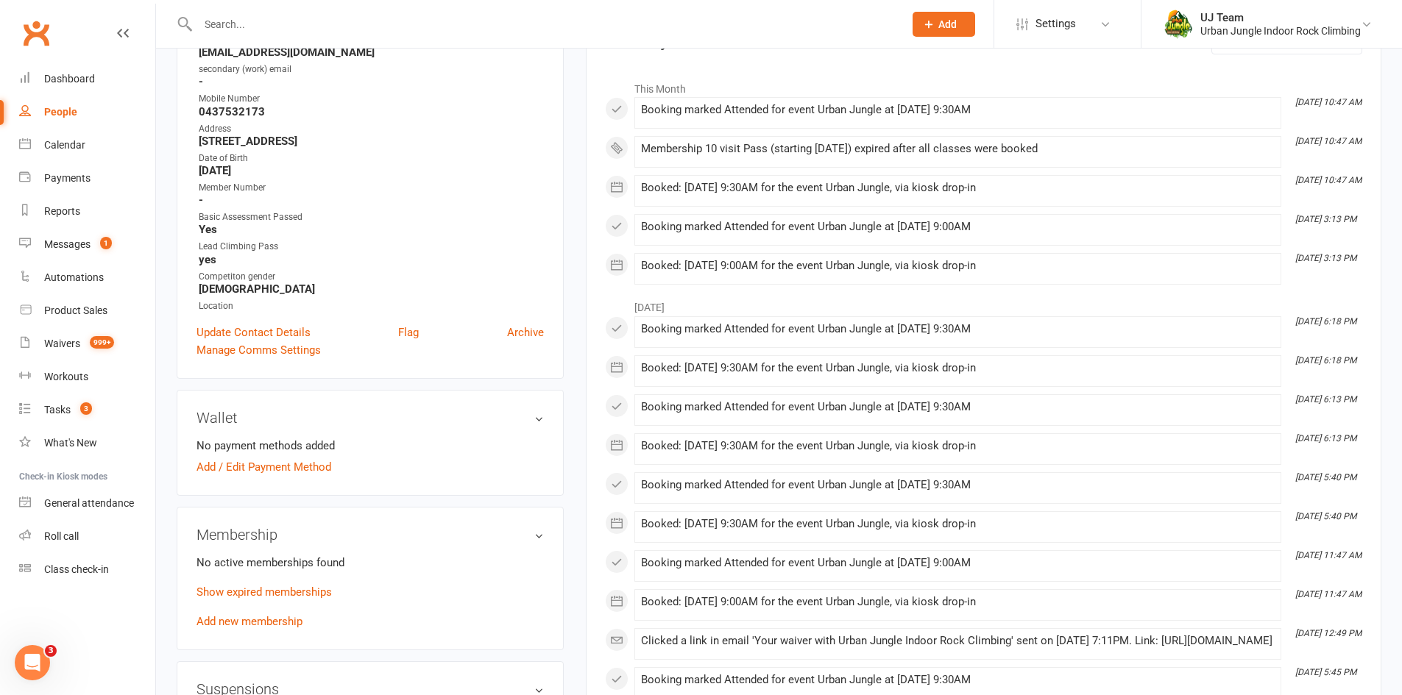
click at [535, 539] on h3 "Membership" at bounding box center [369, 535] width 347 height 16
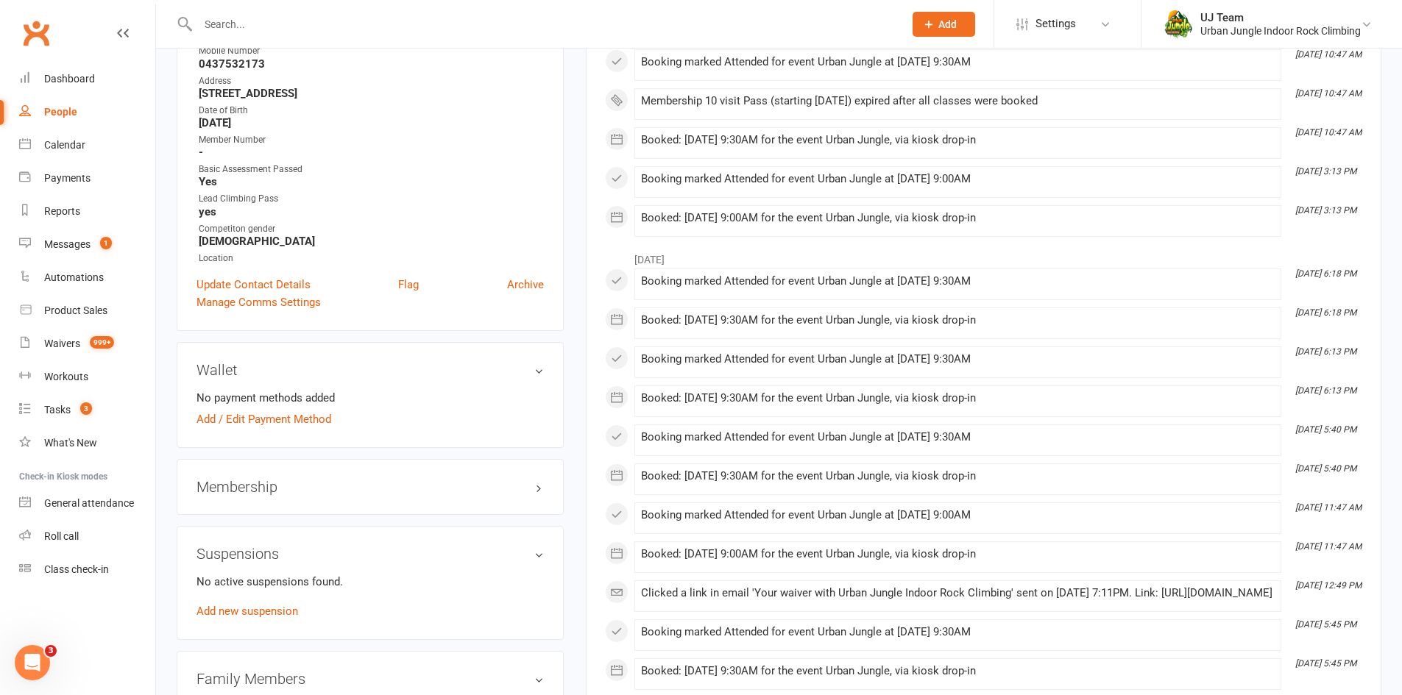
scroll to position [294, 0]
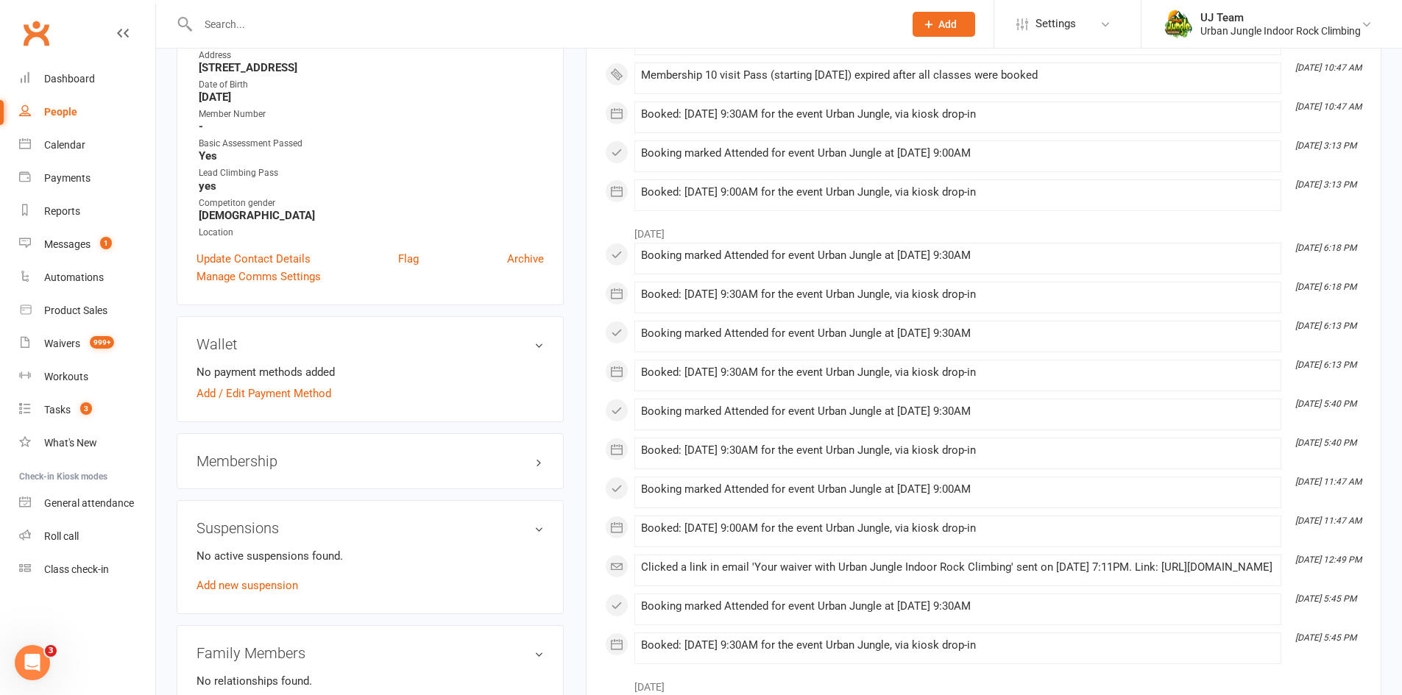
click at [516, 467] on h3 "Membership" at bounding box center [369, 461] width 347 height 16
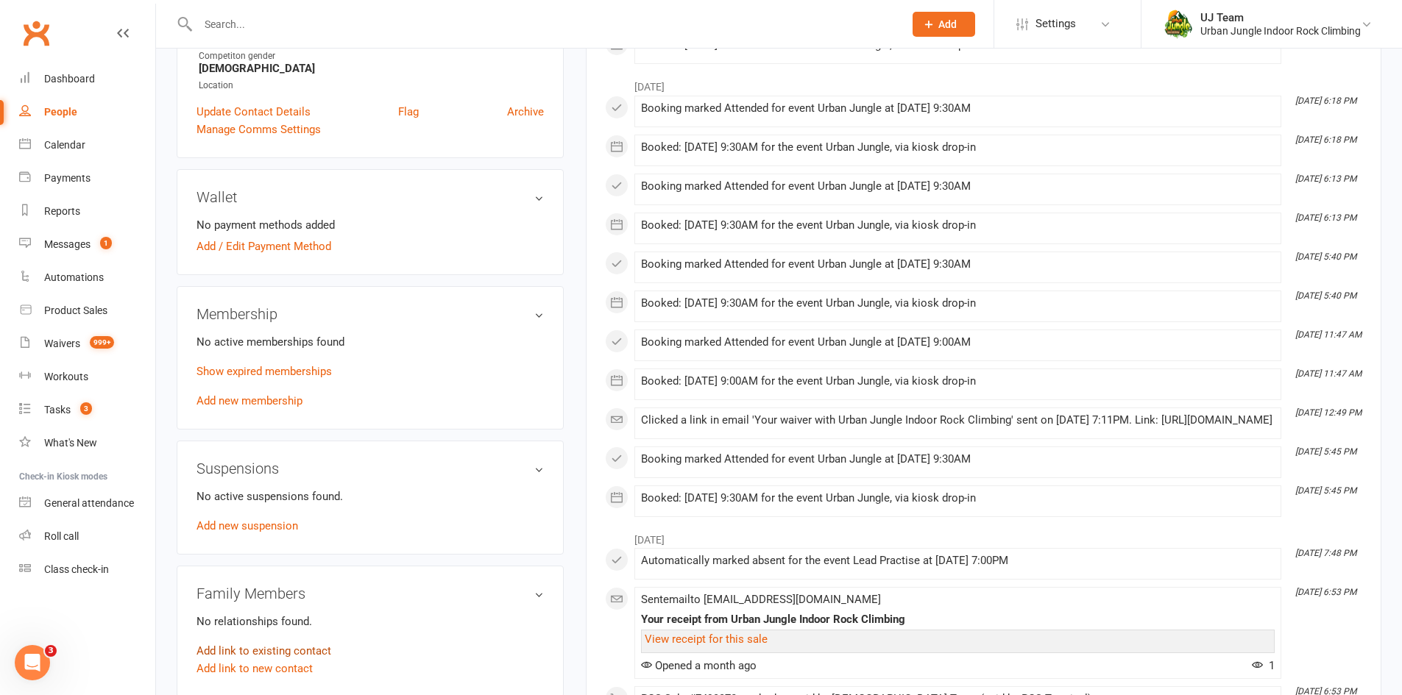
scroll to position [736, 0]
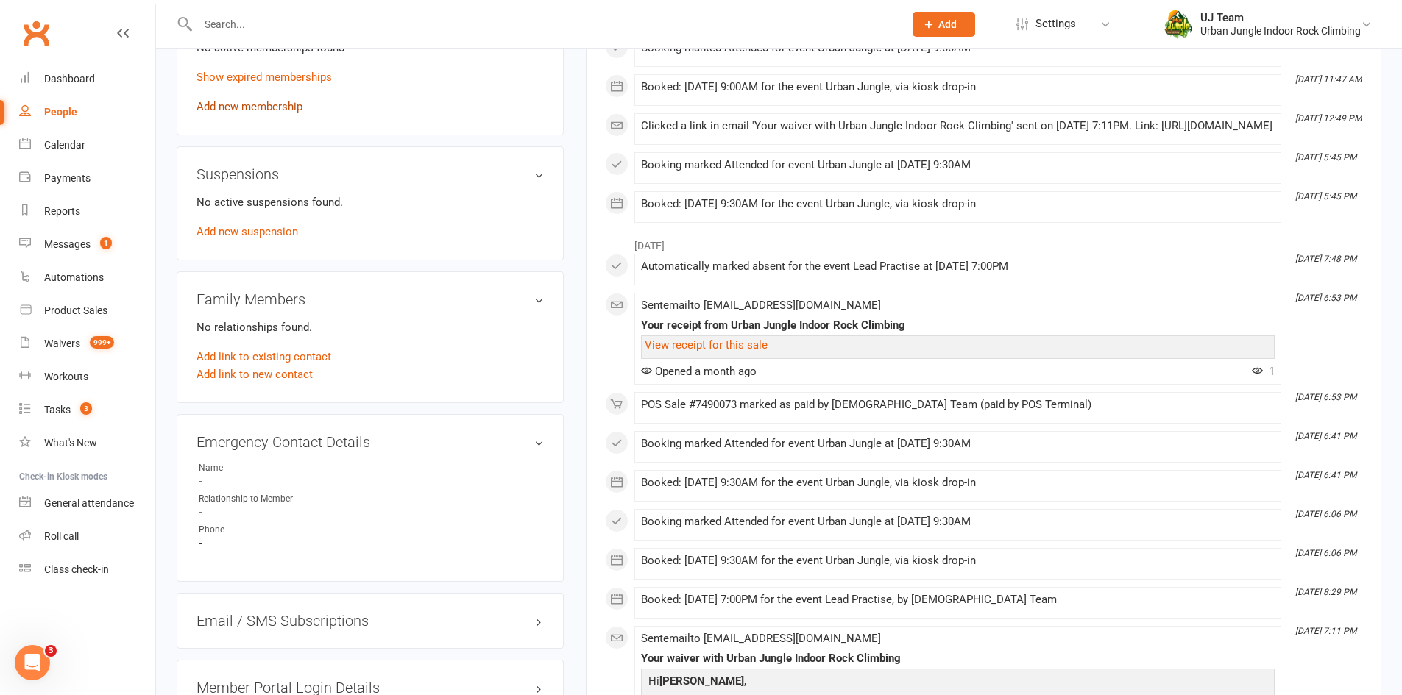
click at [258, 104] on link "Add new membership" at bounding box center [249, 106] width 106 height 13
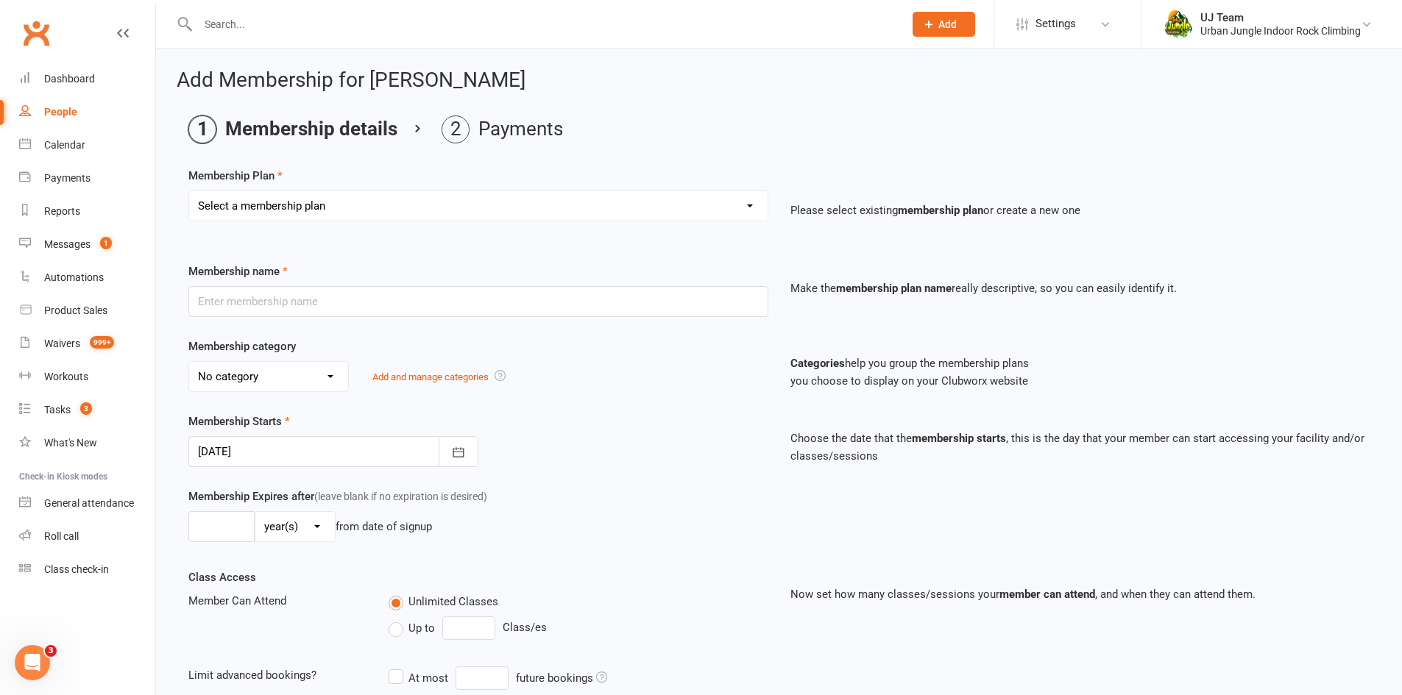
click at [415, 205] on select "Select a membership plan Create new Membership Plan 10 visit Pass 10 visit Pass…" at bounding box center [478, 205] width 578 height 29
select select "1"
click at [189, 191] on select "Select a membership plan Create new Membership Plan 10 visit Pass 10 visit Pass…" at bounding box center [478, 205] width 578 height 29
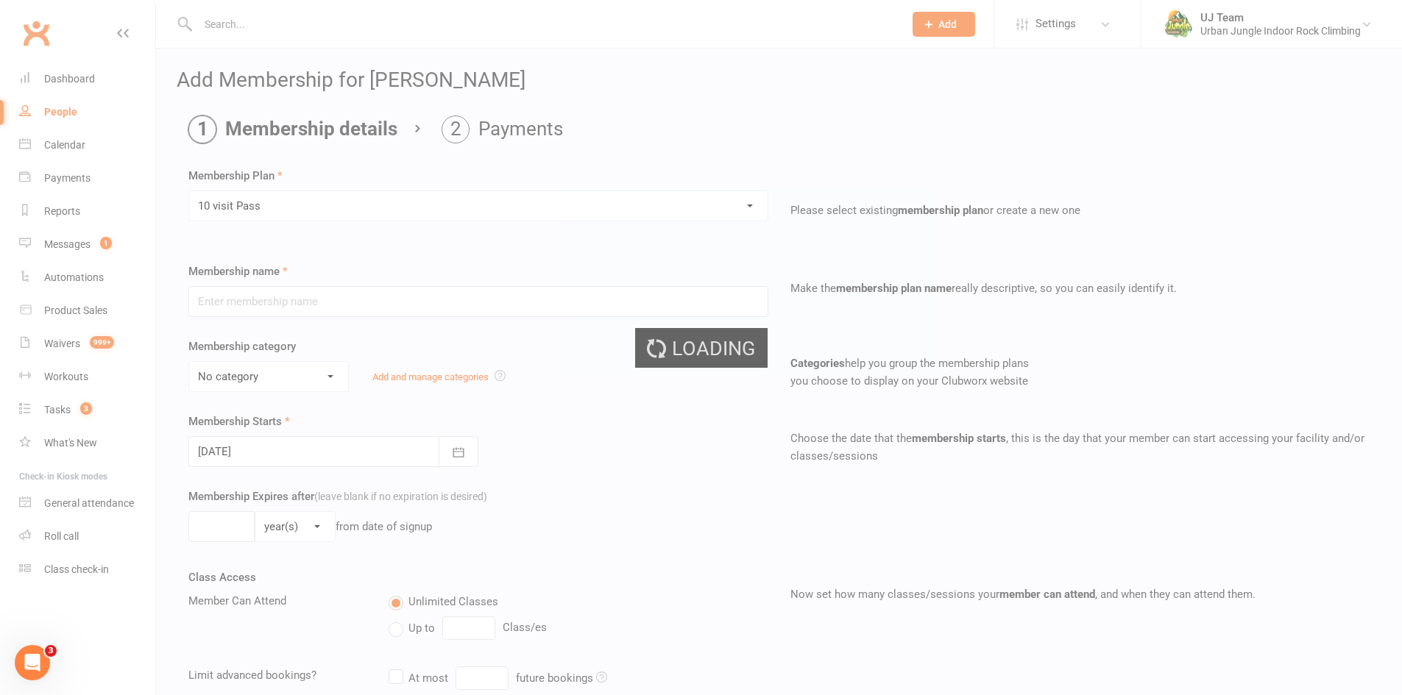
type input "10 visit Pass"
select select "5"
type input "12"
select select "2"
type input "10"
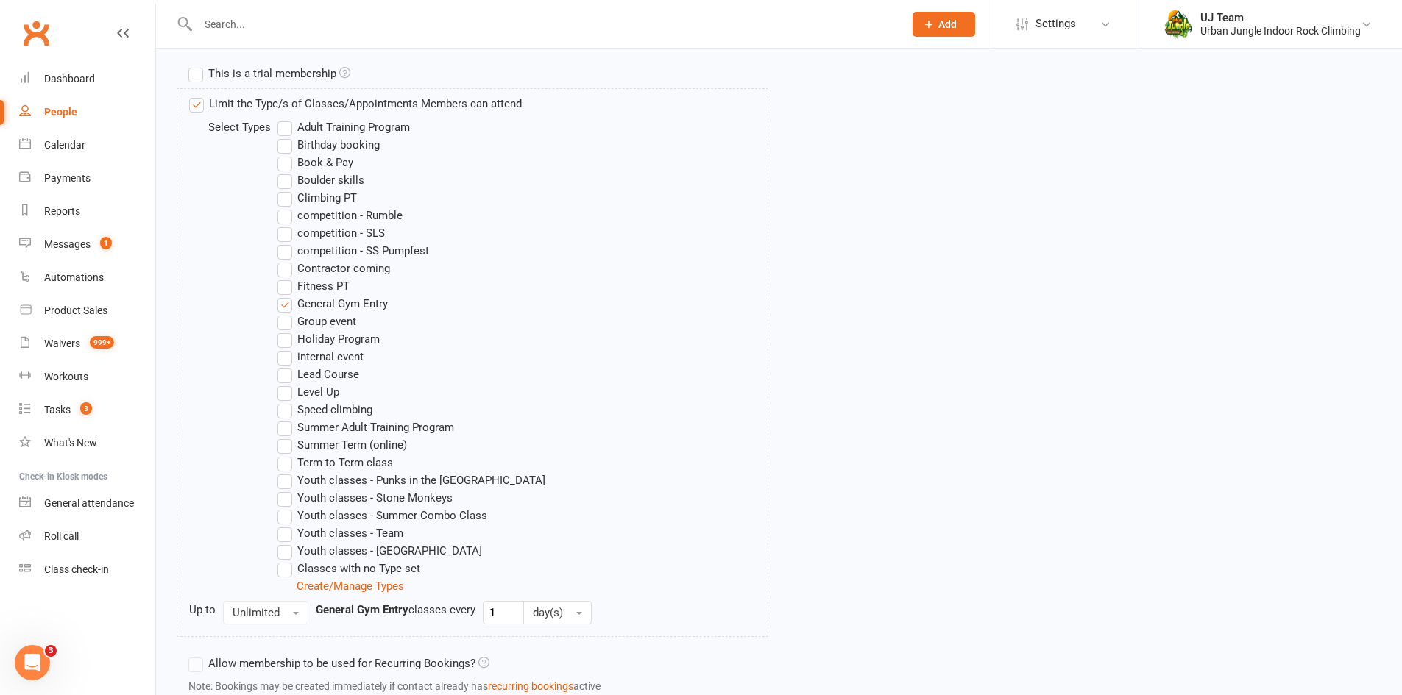
scroll to position [811, 0]
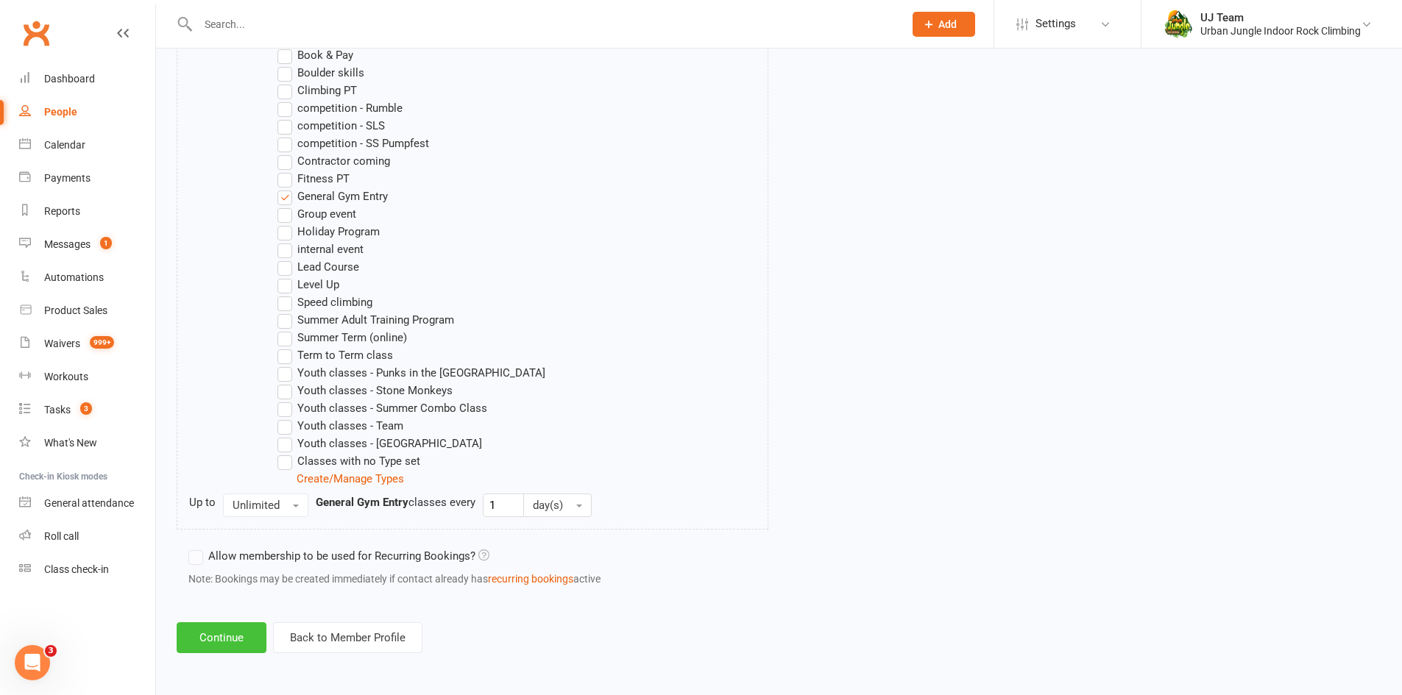
click at [233, 635] on button "Continue" at bounding box center [222, 637] width 90 height 31
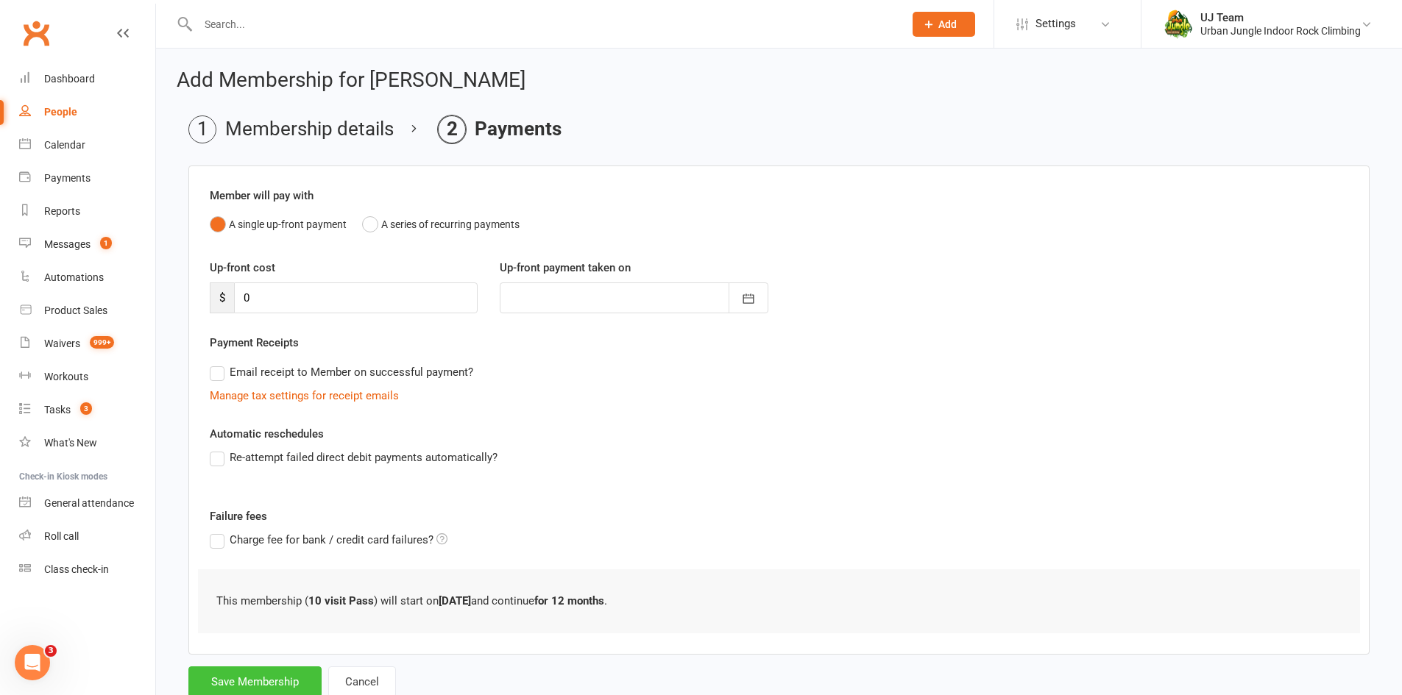
click at [258, 675] on button "Save Membership" at bounding box center [254, 682] width 133 height 31
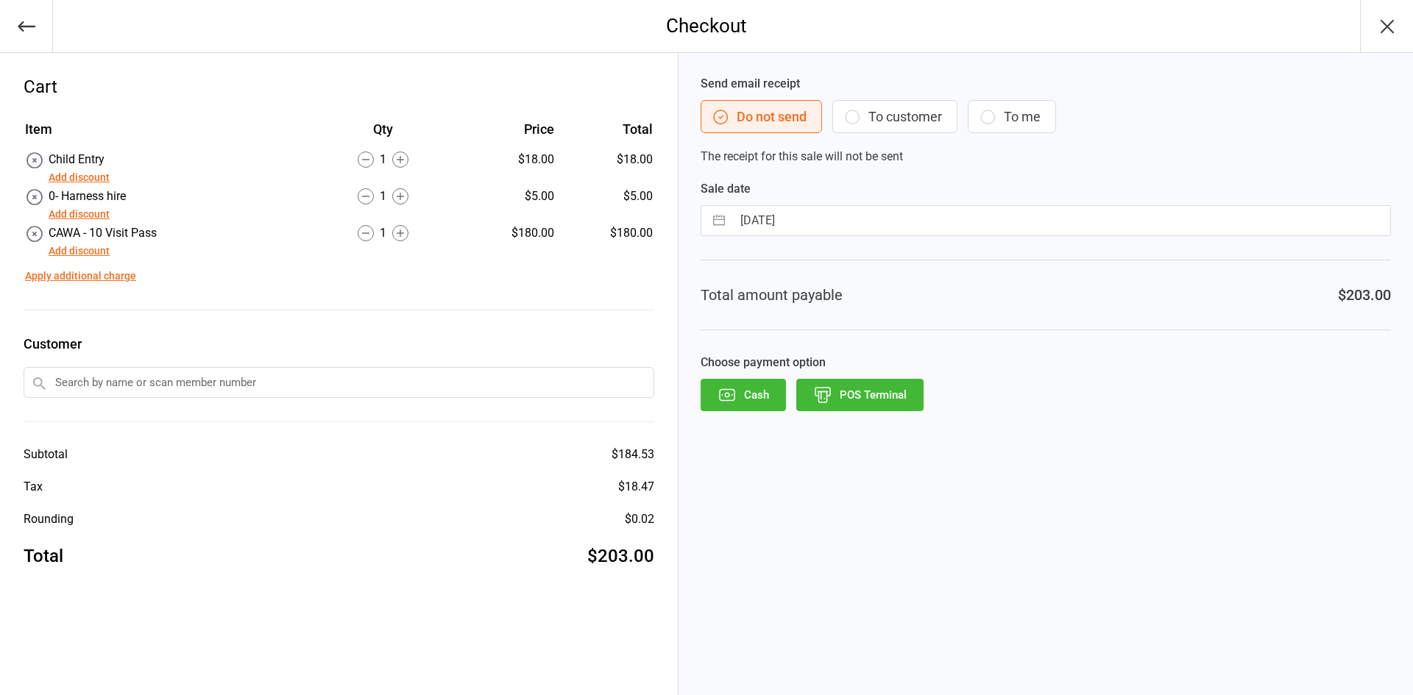
click at [23, 24] on icon "button" at bounding box center [26, 26] width 21 height 21
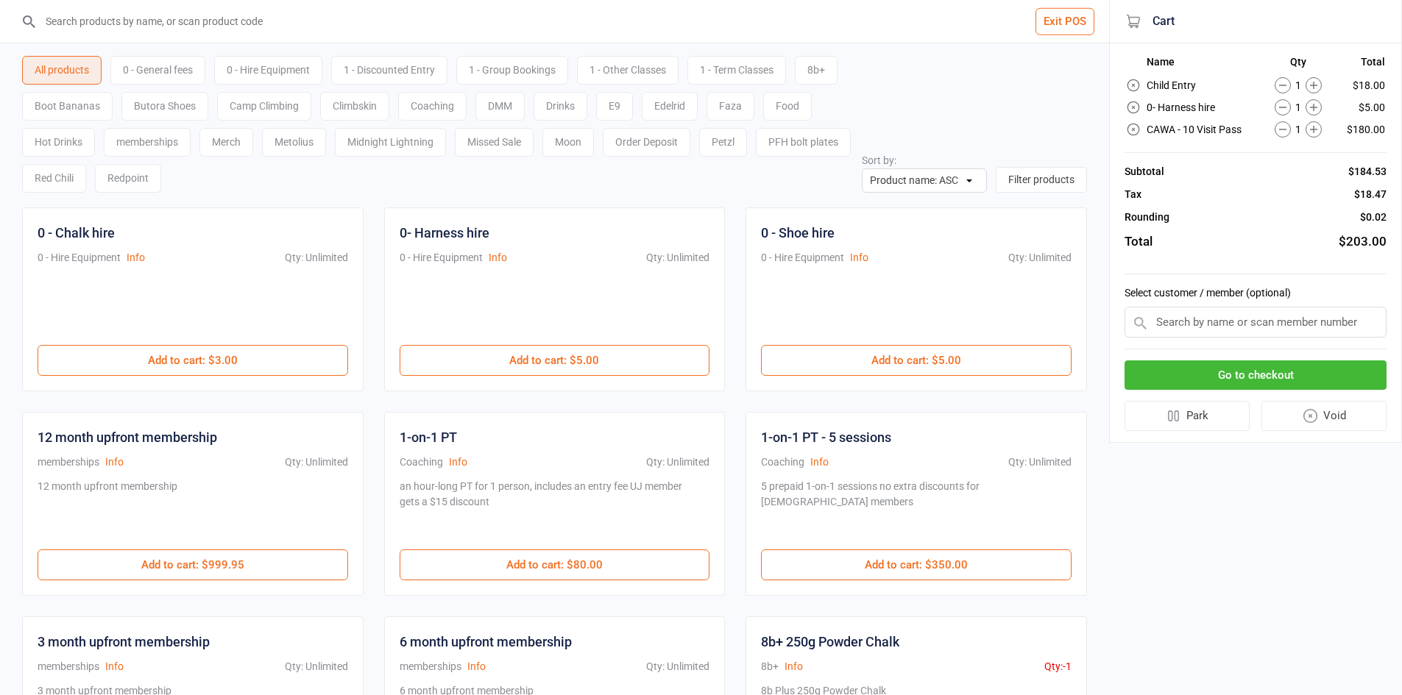
click at [1314, 420] on icon at bounding box center [1309, 416] width 17 height 17
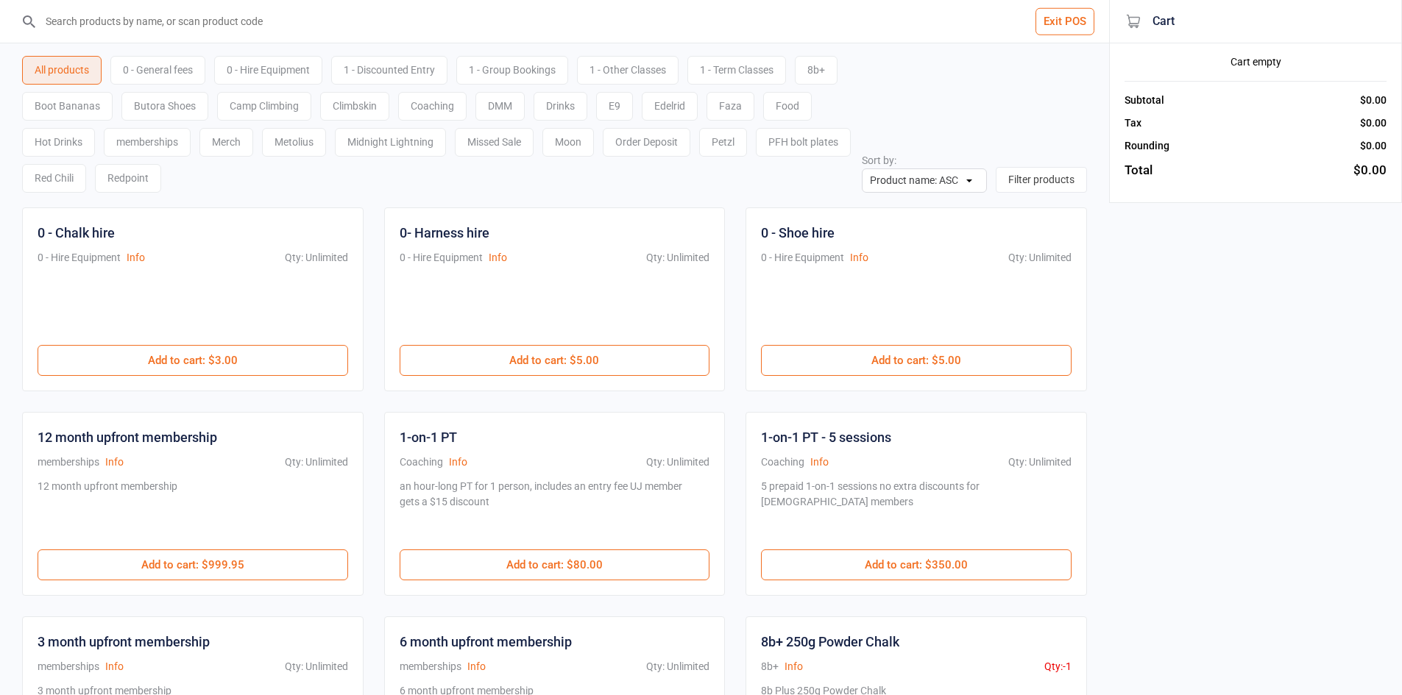
click at [180, 35] on input "search" at bounding box center [563, 21] width 1050 height 43
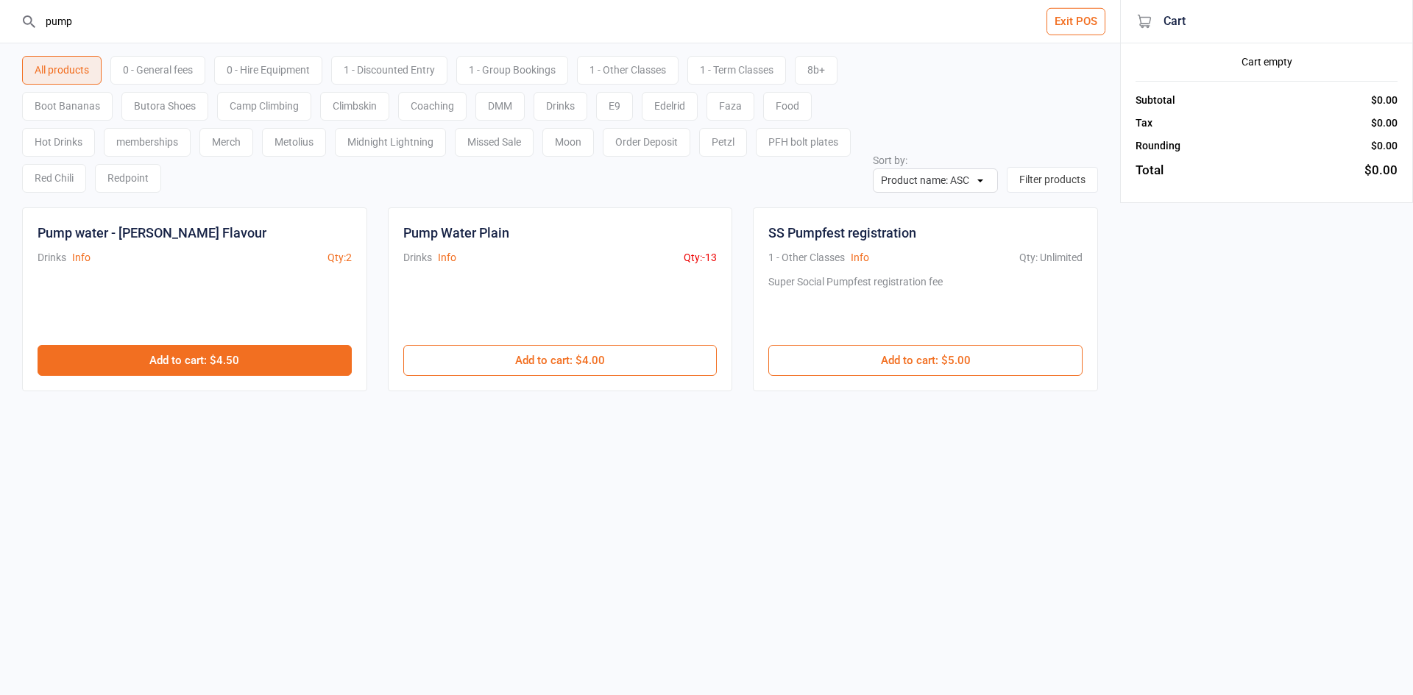
type input "pump"
click at [234, 357] on button "Add to cart : $4.50" at bounding box center [195, 360] width 314 height 31
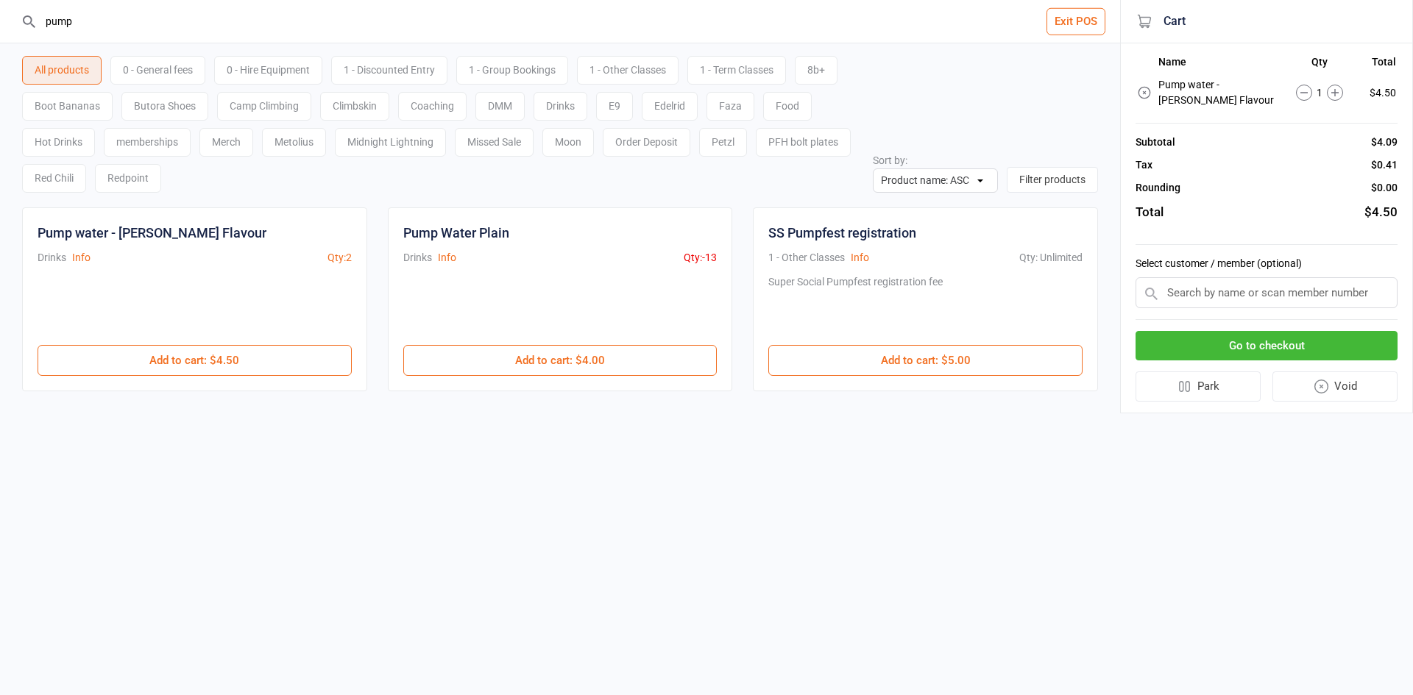
drag, startPoint x: 0, startPoint y: -12, endPoint x: 0, endPoint y: -53, distance: 41.2
click at [0, 0] on html "pump Exit POS All products 0 - General fees 0 - Hire Equipment 1 - Discounted E…" at bounding box center [706, 347] width 1413 height 695
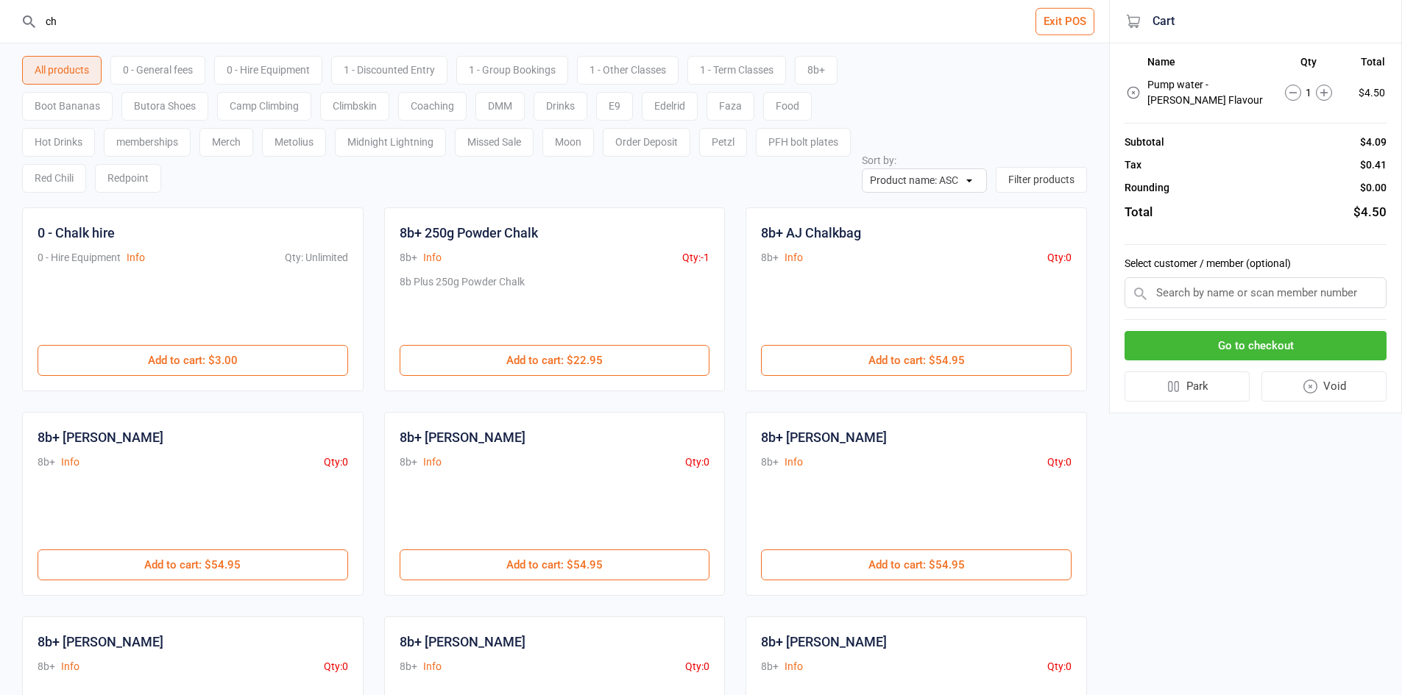
type input "c"
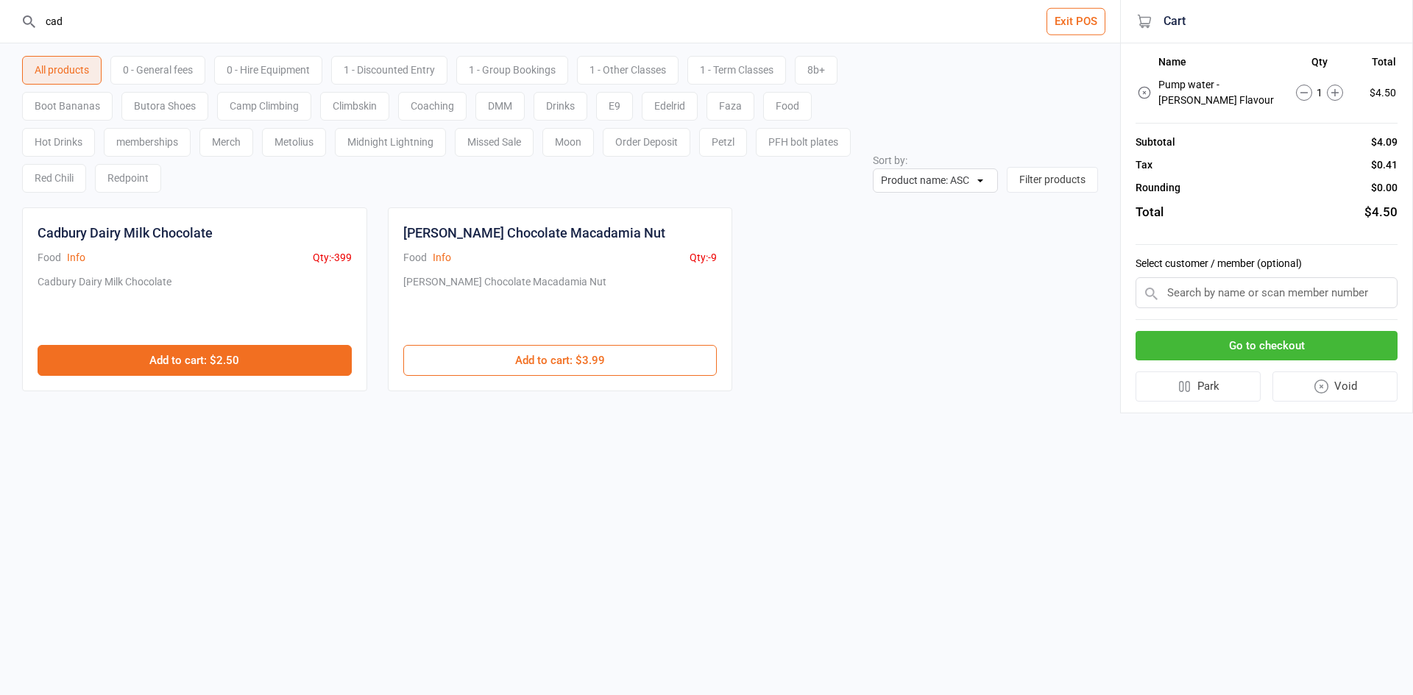
type input "cad"
click at [224, 363] on button "Add to cart : $2.50" at bounding box center [195, 360] width 314 height 31
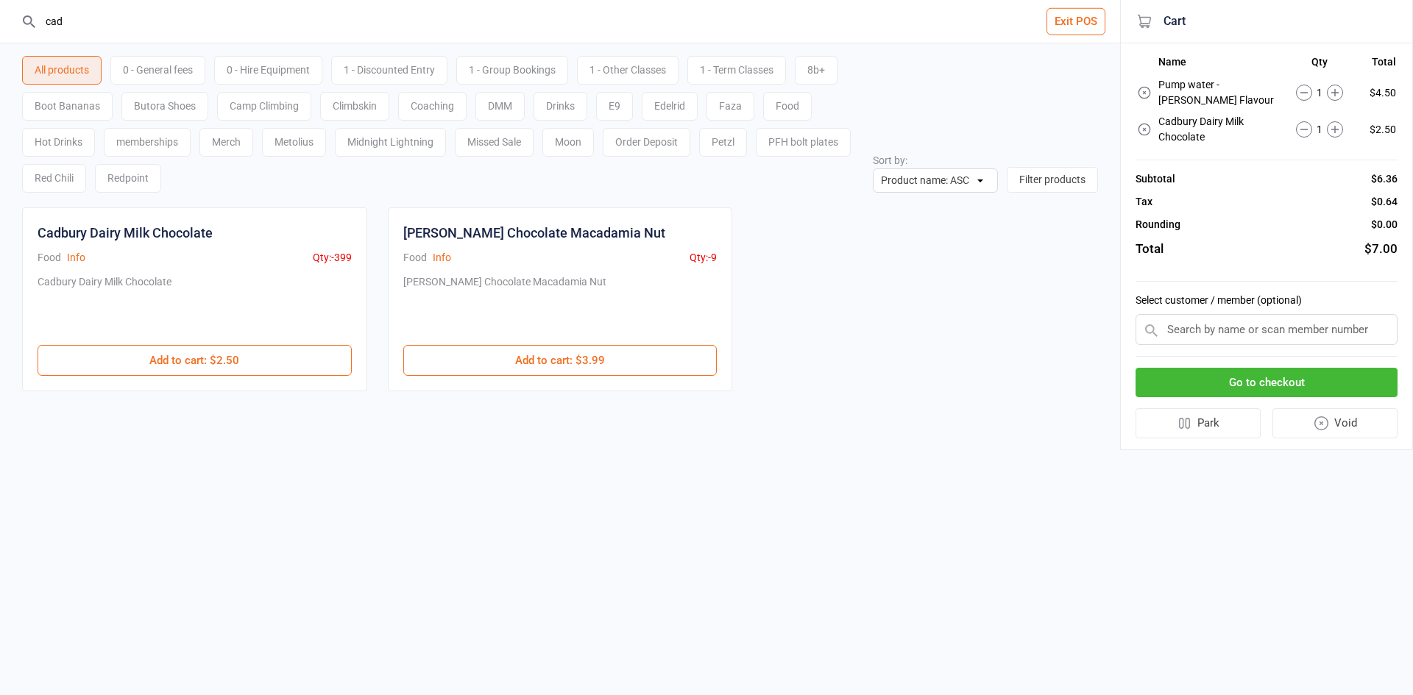
click at [0, 0] on html "cad Exit POS All products 0 - General fees 0 - Hire Equipment 1 - Discounted En…" at bounding box center [706, 347] width 1413 height 695
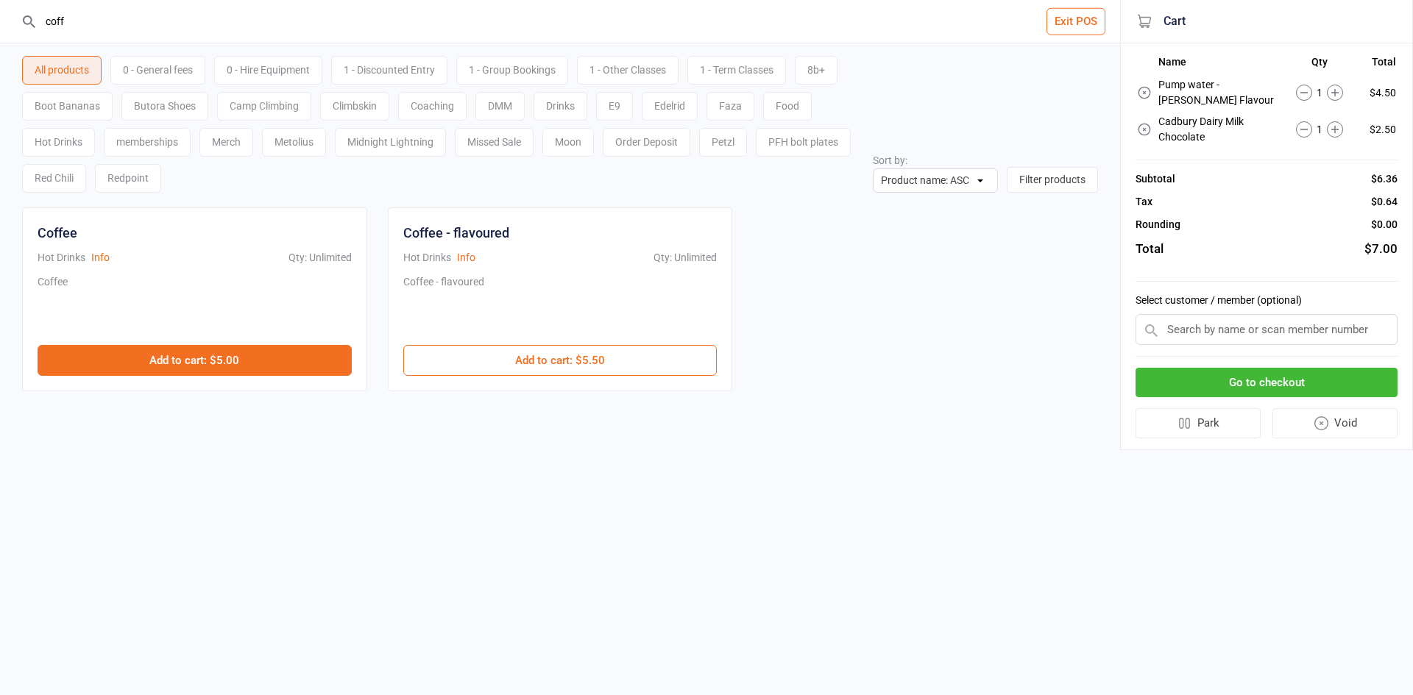
type input "coff"
click at [343, 353] on button "Add to cart : $5.00" at bounding box center [195, 360] width 314 height 31
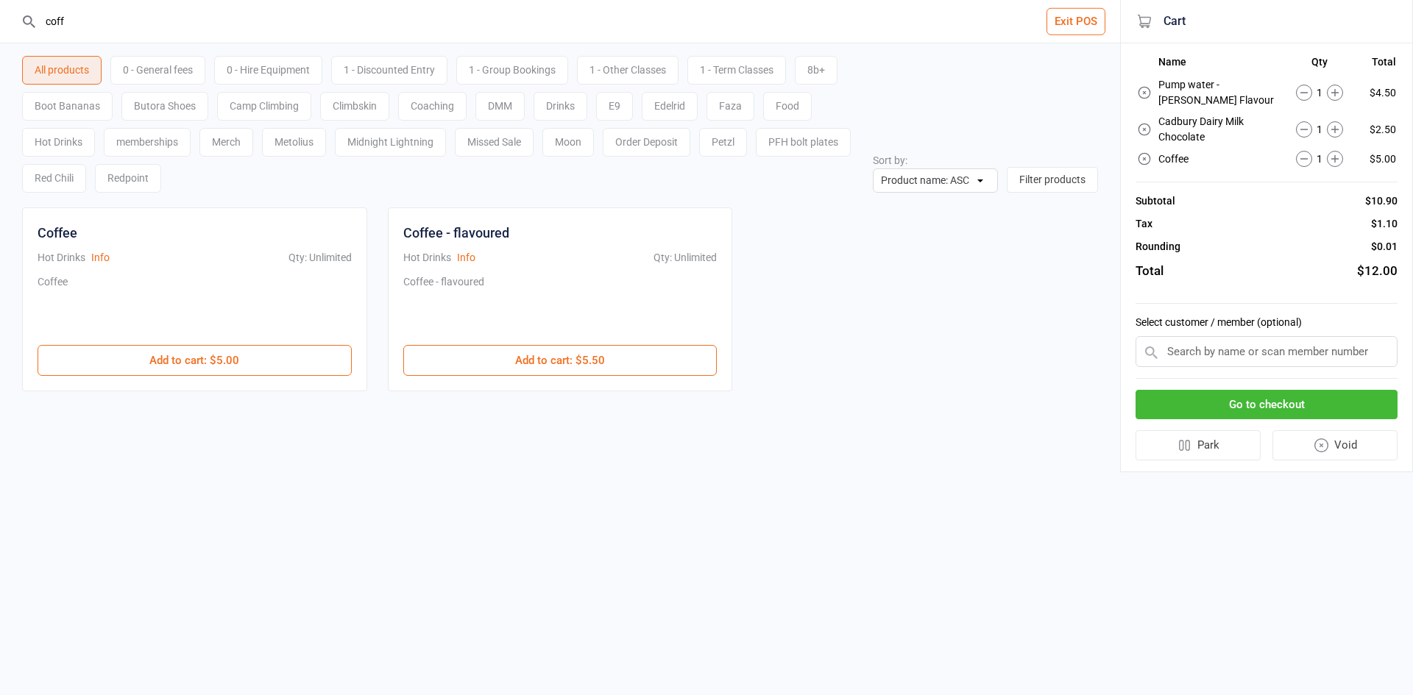
click at [1293, 417] on button "Go to checkout" at bounding box center [1266, 405] width 262 height 30
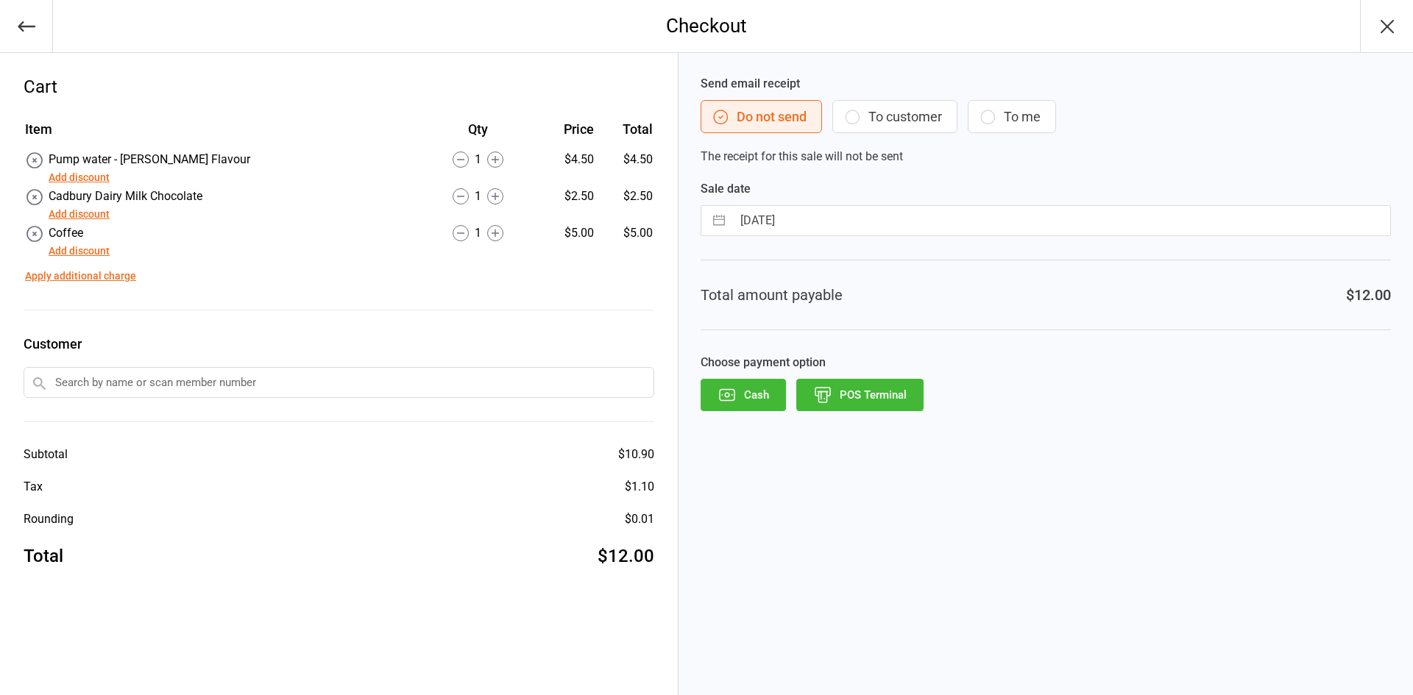
click at [880, 398] on button "POS Terminal" at bounding box center [859, 395] width 127 height 32
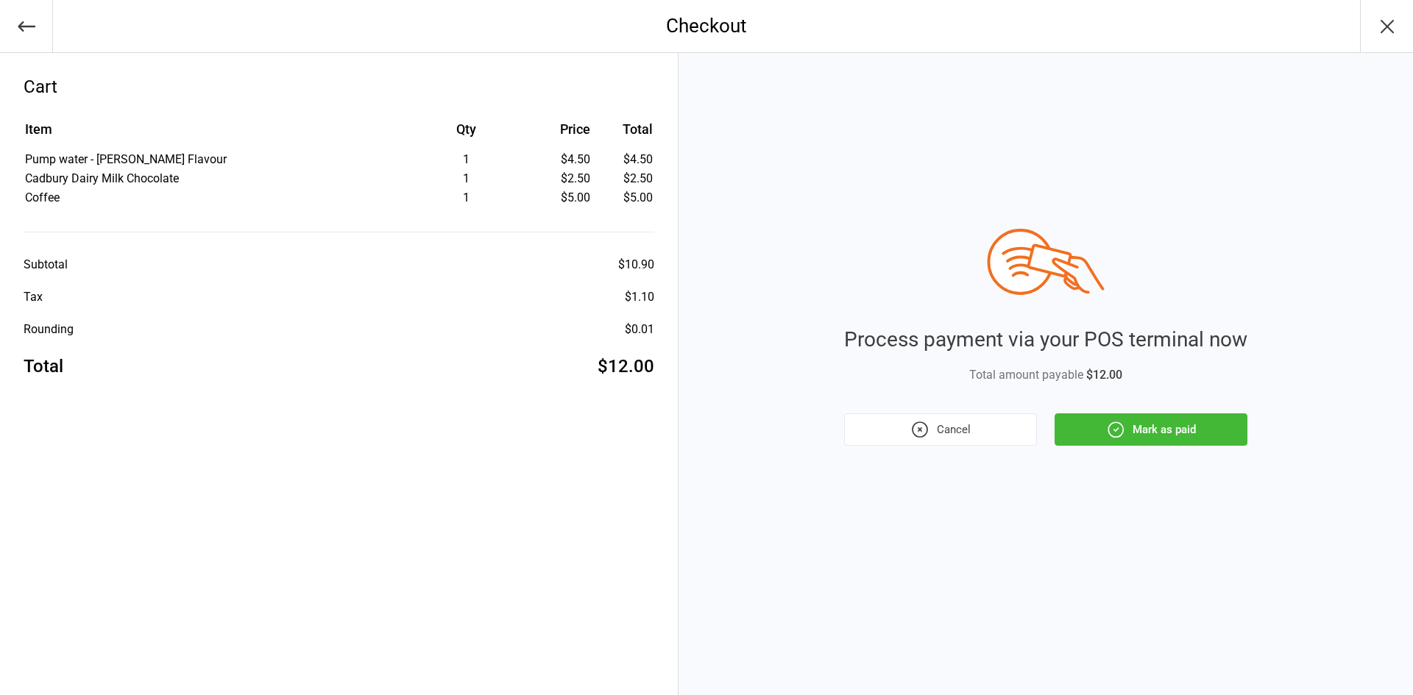
click at [1179, 431] on button "Mark as paid" at bounding box center [1150, 429] width 193 height 32
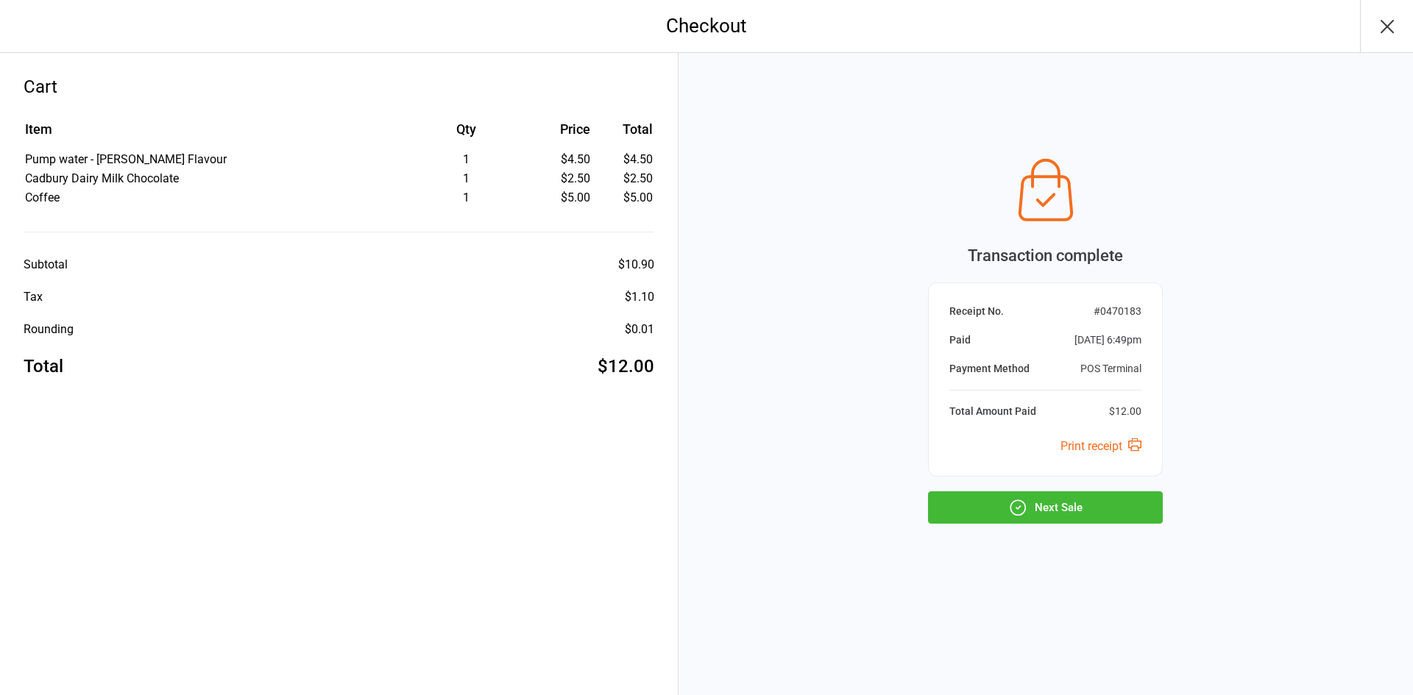
click at [1121, 495] on button "Next Sale" at bounding box center [1045, 507] width 235 height 32
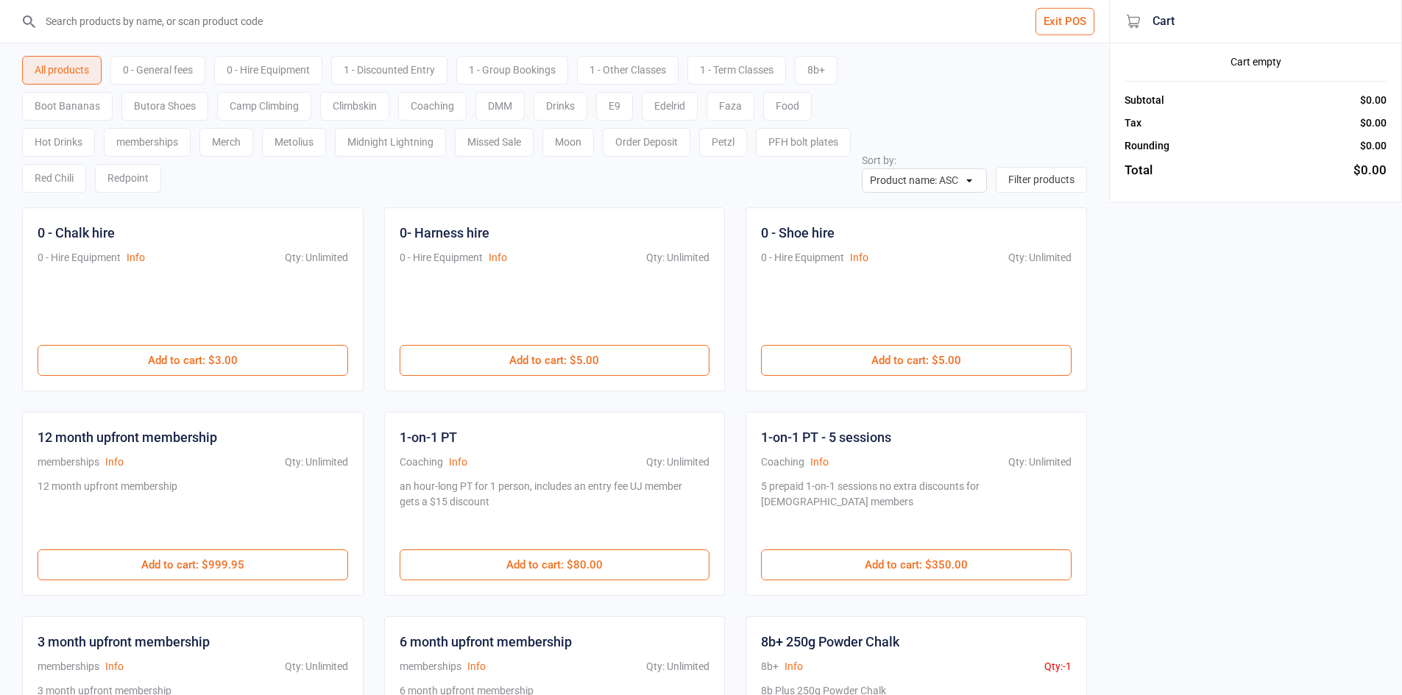
scroll to position [594, 0]
